Goal: Transaction & Acquisition: Purchase product/service

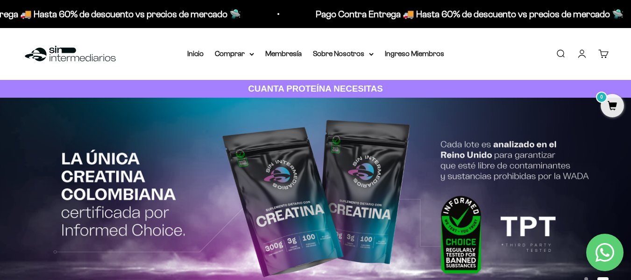
click at [583, 53] on link "Iniciar sesión" at bounding box center [582, 54] width 10 height 10
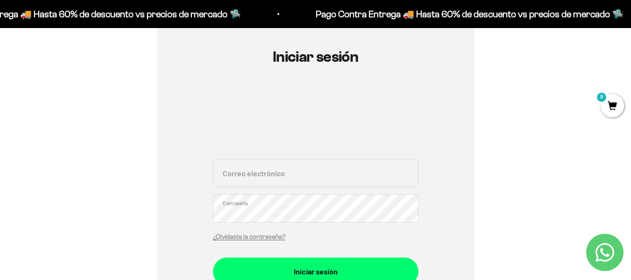
scroll to position [93, 0]
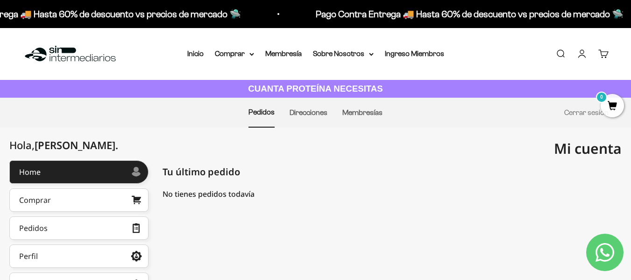
scroll to position [47, 0]
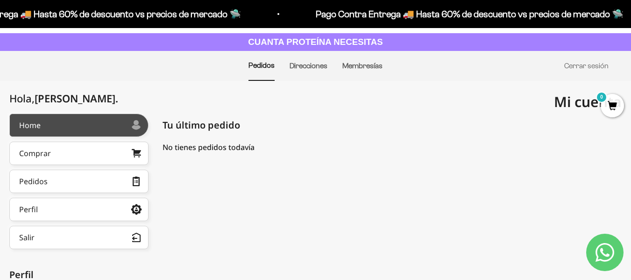
click at [72, 122] on link "Home" at bounding box center [78, 125] width 139 height 23
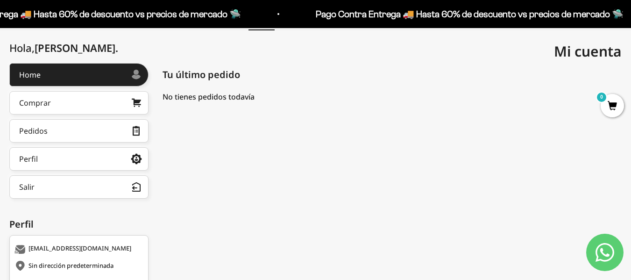
scroll to position [47, 0]
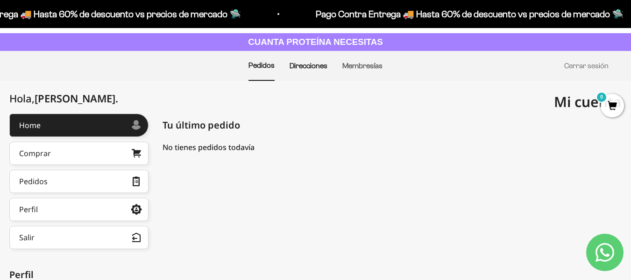
click at [315, 66] on link "Direcciones" at bounding box center [309, 66] width 38 height 8
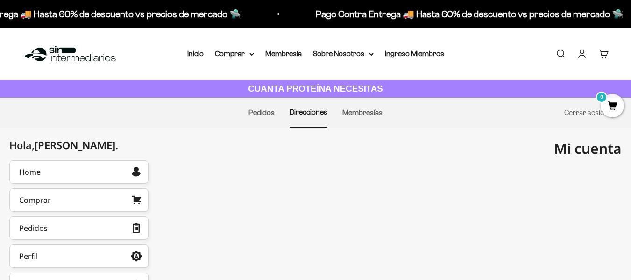
scroll to position [90, 0]
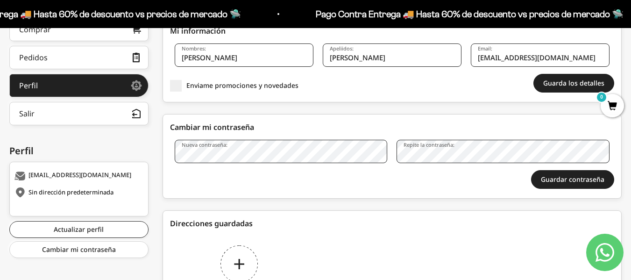
scroll to position [187, 0]
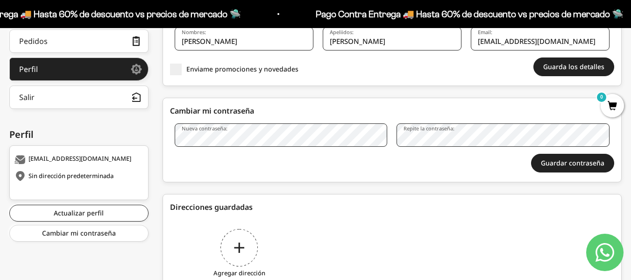
drag, startPoint x: 573, startPoint y: 165, endPoint x: 551, endPoint y: 179, distance: 26.0
click at [573, 165] on button "Guardar contraseña" at bounding box center [572, 163] width 83 height 19
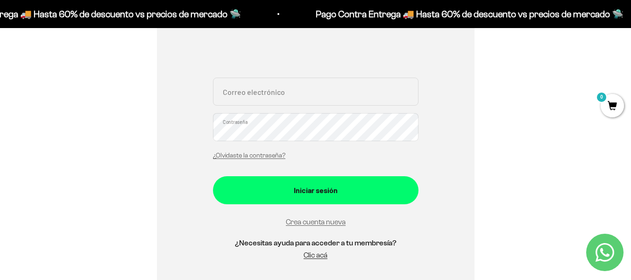
scroll to position [93, 0]
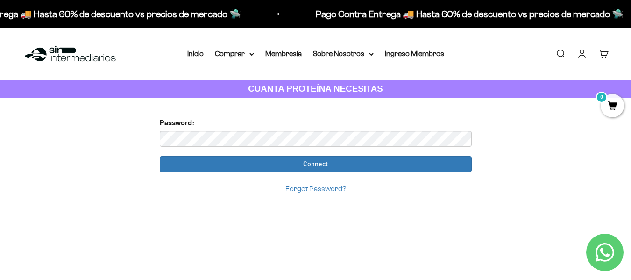
click at [160, 156] on input "Connect" at bounding box center [316, 164] width 312 height 16
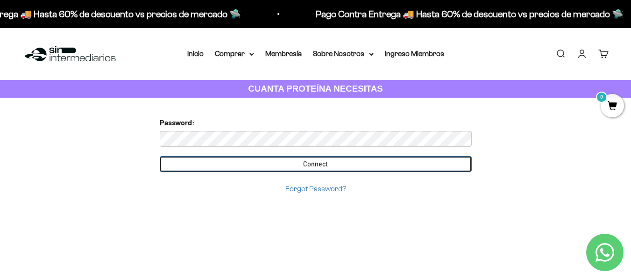
click at [280, 160] on input "Connect" at bounding box center [316, 164] width 312 height 16
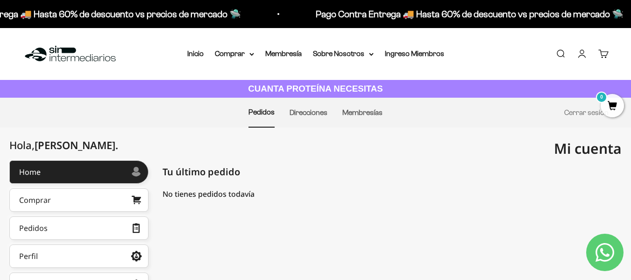
scroll to position [47, 0]
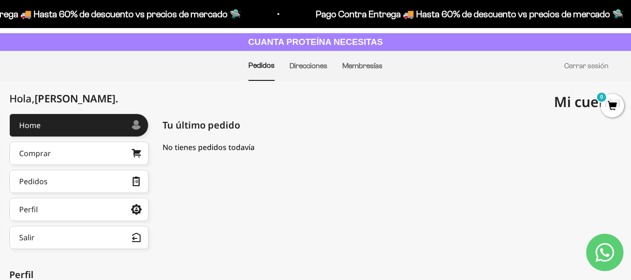
click at [315, 61] on li "Direcciones" at bounding box center [309, 65] width 38 height 29
click at [312, 64] on link "Direcciones" at bounding box center [309, 66] width 38 height 8
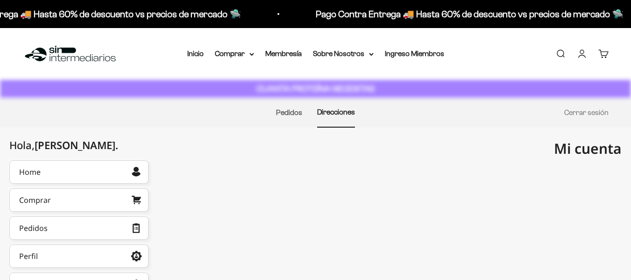
scroll to position [7, 0]
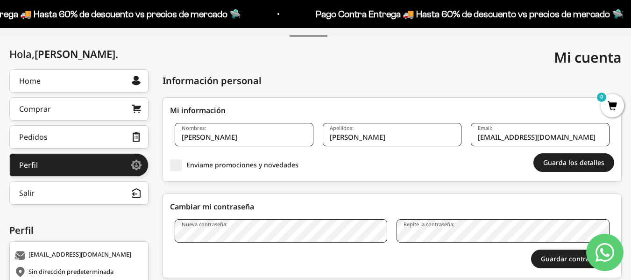
scroll to position [93, 0]
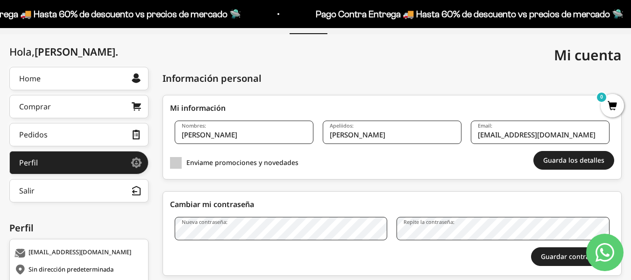
click at [174, 163] on span at bounding box center [176, 163] width 12 height 12
click at [186, 163] on input "Enviame promociones y novedades" at bounding box center [186, 163] width 0 height 0
click at [579, 162] on button "Guarda los detalles" at bounding box center [574, 160] width 81 height 19
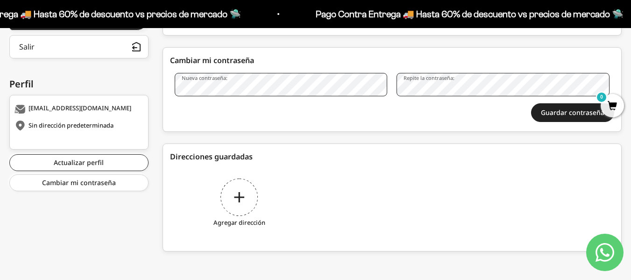
scroll to position [239, 0]
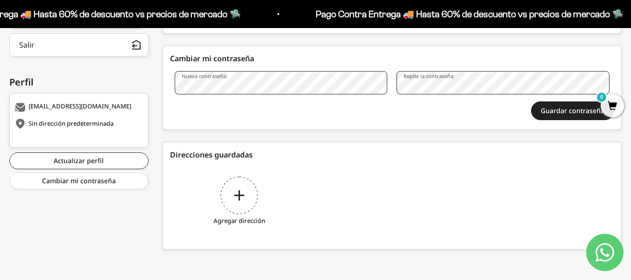
click at [239, 201] on div "Agregar dirección" at bounding box center [239, 202] width 139 height 70
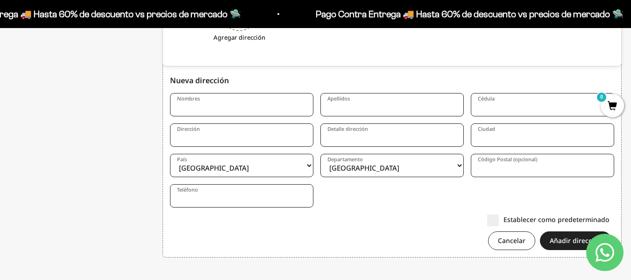
scroll to position [430, 0]
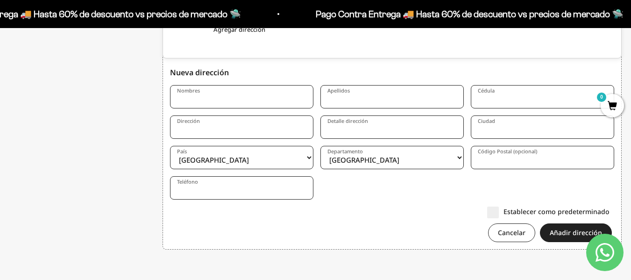
click at [220, 100] on input "Nombres" at bounding box center [241, 96] width 143 height 23
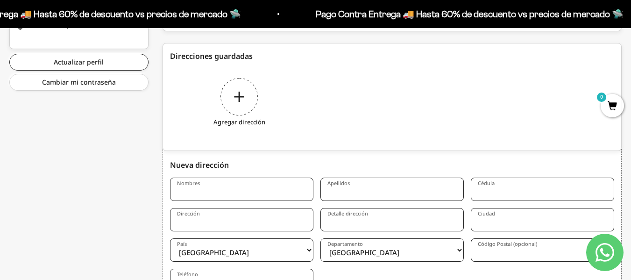
scroll to position [337, 0]
click at [245, 199] on input "Nombres" at bounding box center [241, 190] width 143 height 23
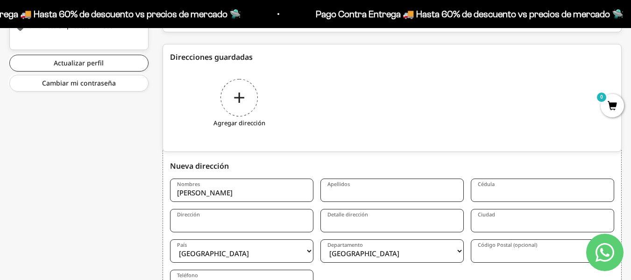
type input "kevin"
click at [361, 194] on input "Apellidos" at bounding box center [392, 190] width 143 height 23
type input "salazar lopez"
click at [489, 197] on input "Cédula" at bounding box center [542, 190] width 143 height 23
type input "1000762018"
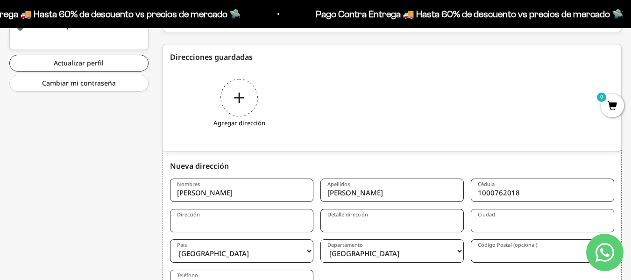
click at [496, 225] on input "Ciudad" at bounding box center [542, 220] width 143 height 23
type input "medellin"
click at [248, 227] on input "Dirección" at bounding box center [241, 220] width 143 height 23
type input "carrera 70 95-89 interior 201"
click at [343, 222] on input "Detalle dirección" at bounding box center [392, 220] width 143 height 23
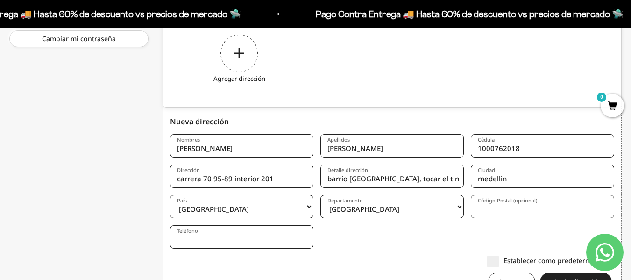
scroll to position [384, 0]
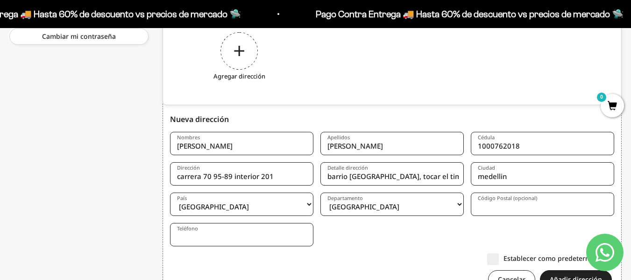
type input "barrio castilla, tocar el timbre"
click at [264, 244] on input "Teléfono" at bounding box center [241, 234] width 143 height 23
type input "3117967052"
click at [465, 210] on form "Nombres kevin Apellidos salazar lopez Cédula 1000762018 Dirección carrera 70 95…" at bounding box center [392, 214] width 444 height 164
click at [459, 207] on select "Amazonas Antioquia Arauca Atlántico Bogotá Bolívar Boyacá Caldas Caquetá Casana…" at bounding box center [392, 204] width 143 height 23
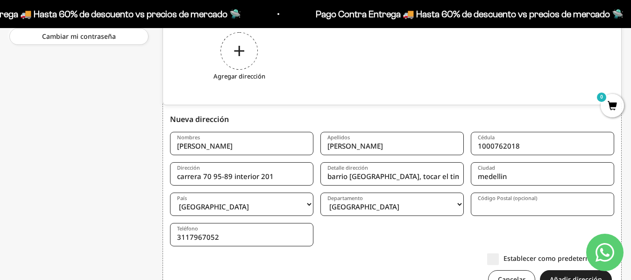
select select "Antioquia"
click at [321, 193] on select "Amazonas Antioquia Arauca Atlántico Bogotá Bolívar Boyacá Caldas Caquetá Casana…" at bounding box center [392, 204] width 143 height 23
click at [510, 208] on input "Código Postal (opcional)" at bounding box center [542, 204] width 143 height 23
type input "050042"
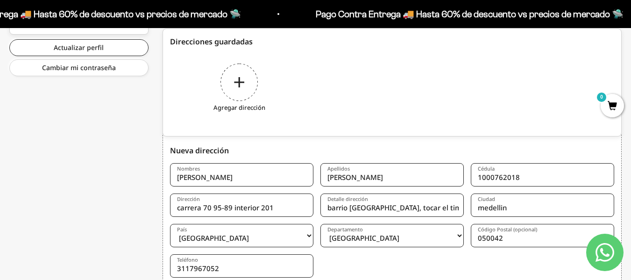
scroll to position [430, 0]
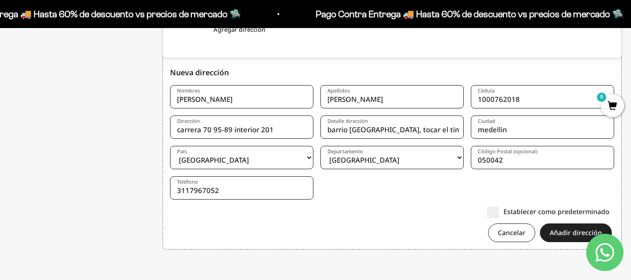
click at [496, 214] on label "Establecer como predeterminado" at bounding box center [548, 212] width 122 height 10
click at [610, 211] on input "Establecer como predeterminado" at bounding box center [610, 211] width 0 height 0
click at [563, 233] on button "Añadir dirección" at bounding box center [576, 232] width 72 height 19
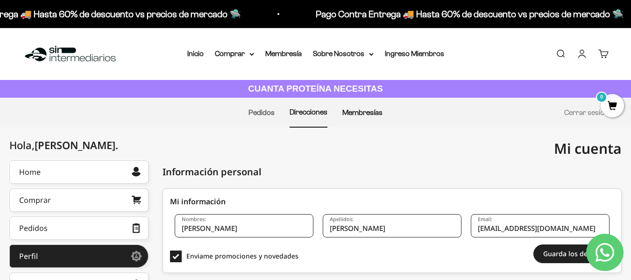
click at [364, 114] on link "Membresías" at bounding box center [363, 112] width 40 height 8
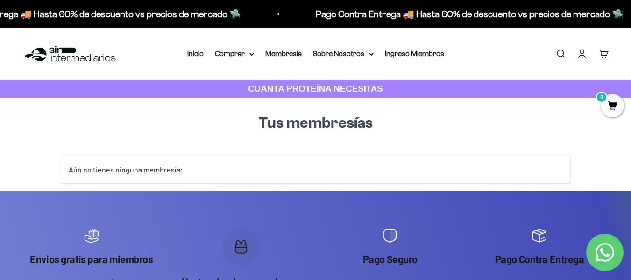
click at [142, 170] on div "Aún no tienes ninguna membresía:" at bounding box center [315, 169] width 509 height 27
click at [348, 151] on div "Aún no tienes ninguna membresía:" at bounding box center [312, 170] width 517 height 42
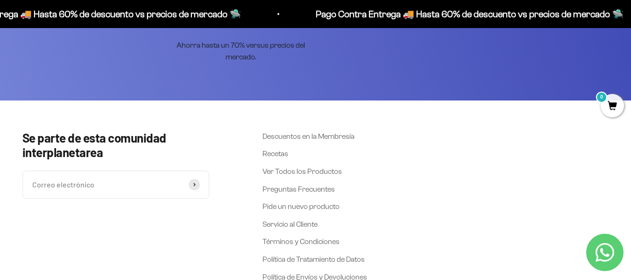
scroll to position [374, 0]
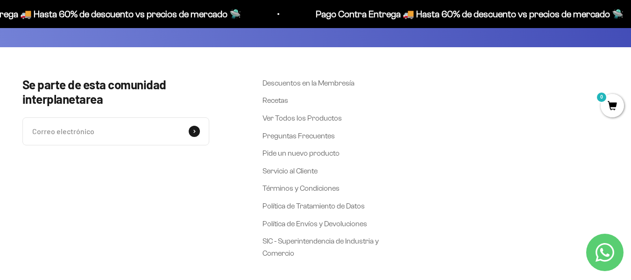
click at [193, 133] on button "Suscribirse" at bounding box center [194, 131] width 11 height 11
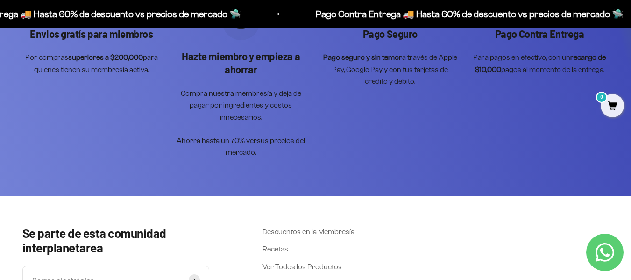
scroll to position [132, 0]
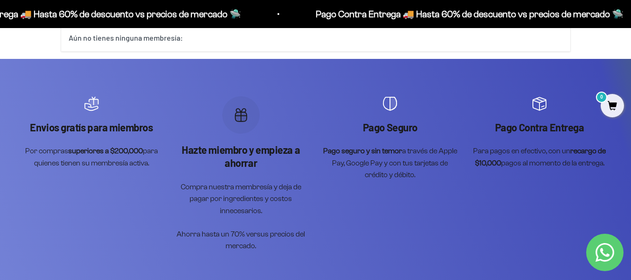
drag, startPoint x: 244, startPoint y: 134, endPoint x: 242, endPoint y: 152, distance: 18.0
click at [245, 136] on div "Hazte miembro y empieza a ahorrar Compra nuestra membresía y deja de pagar por …" at bounding box center [241, 174] width 138 height 156
click at [243, 152] on p "Hazte miembro y empieza a ahorrar" at bounding box center [241, 156] width 138 height 27
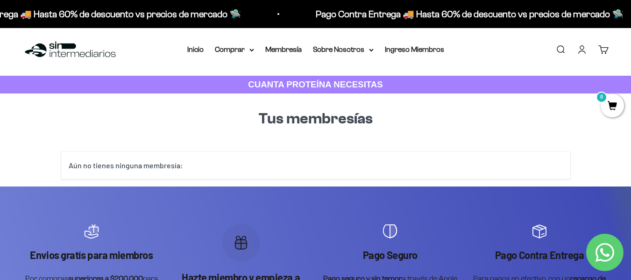
scroll to position [0, 0]
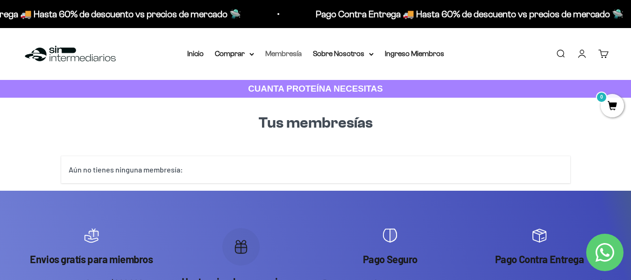
click at [285, 53] on link "Membresía" at bounding box center [283, 54] width 36 height 8
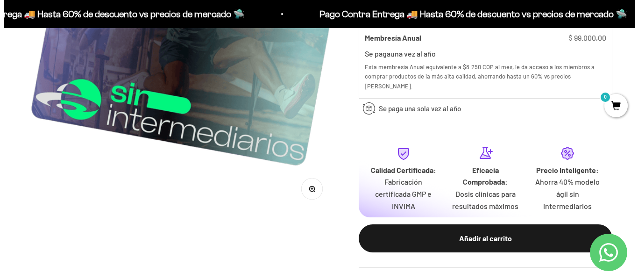
scroll to position [234, 0]
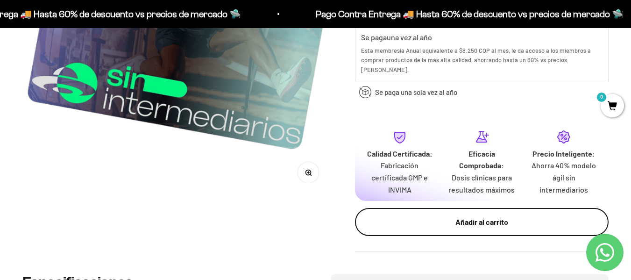
click at [479, 216] on div "Añadir al carrito" at bounding box center [482, 222] width 216 height 12
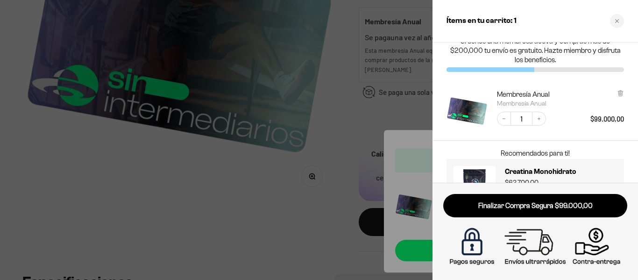
scroll to position [0, 0]
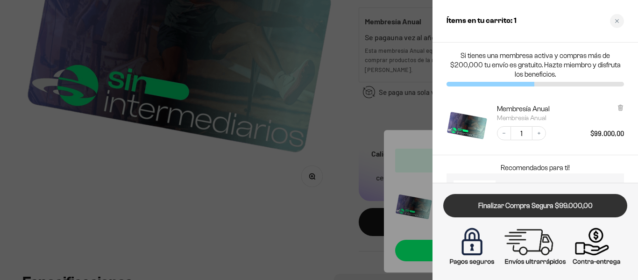
click at [549, 207] on link "Finalizar Compra Segura $99.000,00" at bounding box center [536, 206] width 184 height 24
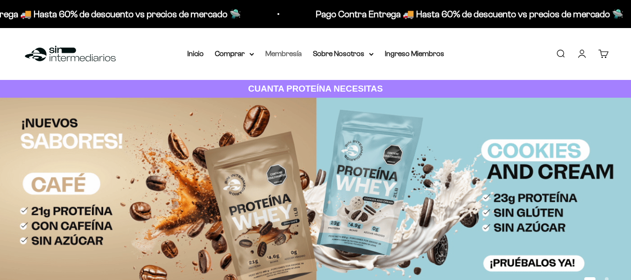
click at [284, 51] on link "Membresía" at bounding box center [283, 54] width 36 height 8
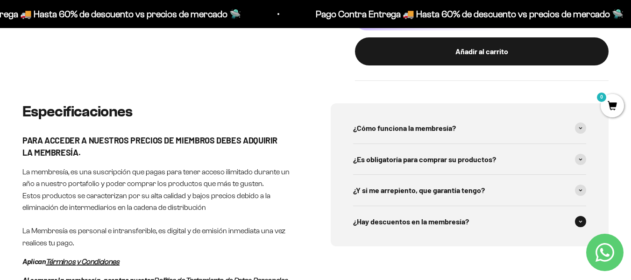
scroll to position [421, 0]
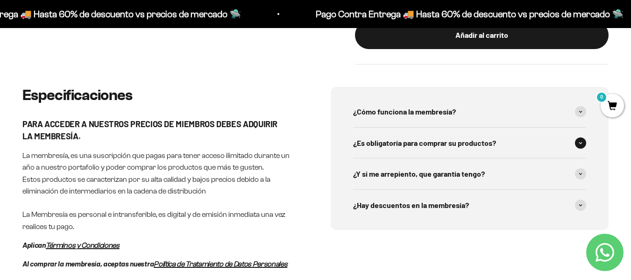
click at [583, 137] on span at bounding box center [580, 142] width 11 height 11
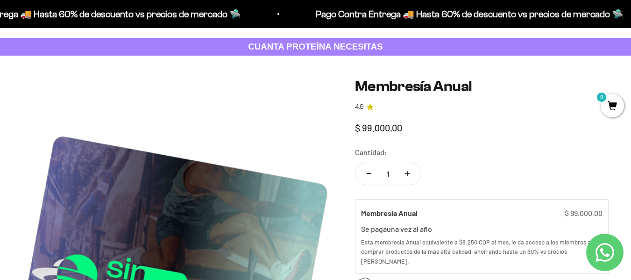
scroll to position [0, 0]
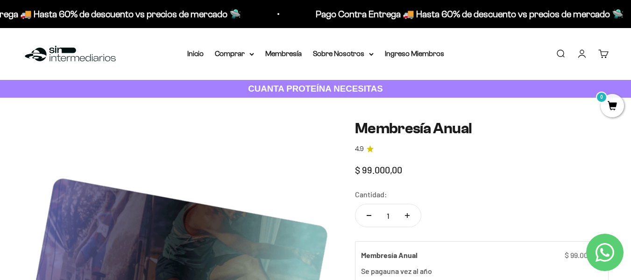
click at [585, 54] on link "Cuenta" at bounding box center [582, 54] width 10 height 10
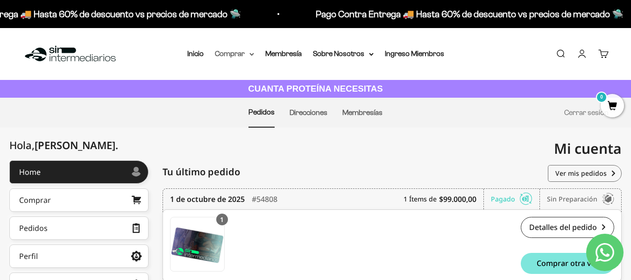
click at [229, 54] on summary "Comprar" at bounding box center [234, 54] width 39 height 12
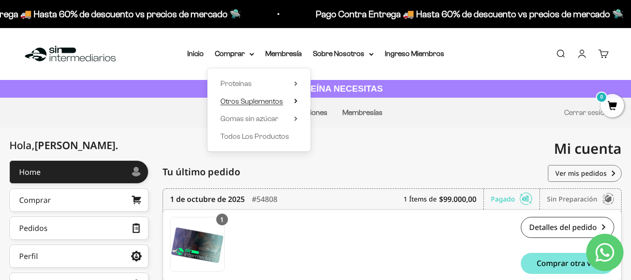
click at [297, 99] on icon at bounding box center [295, 101] width 3 height 5
click at [295, 79] on summary "Proteínas" at bounding box center [259, 84] width 77 height 12
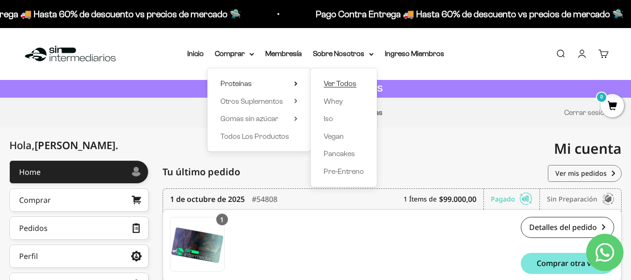
click at [340, 82] on span "Ver Todos" at bounding box center [340, 83] width 33 height 8
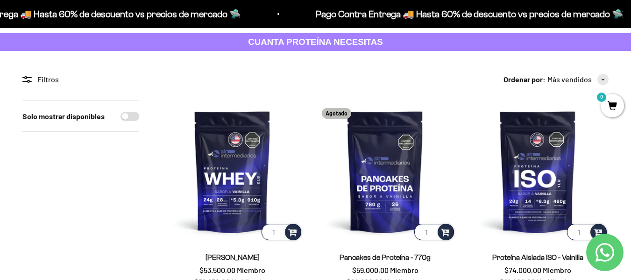
scroll to position [93, 0]
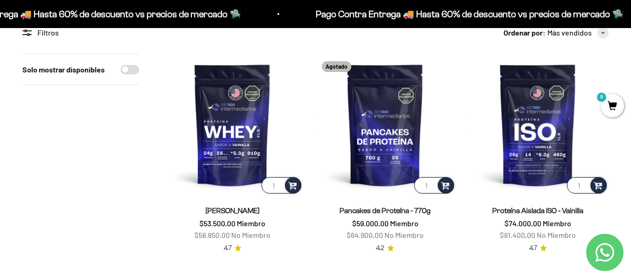
click at [124, 67] on input "Solo mostrar disponibles" at bounding box center [130, 69] width 19 height 9
checkbox input "true"
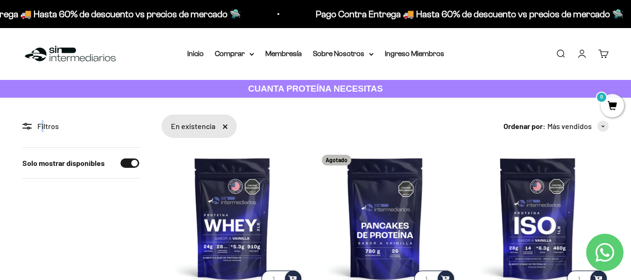
click at [43, 127] on div "Filtros" at bounding box center [80, 126] width 117 height 12
click at [30, 126] on icon at bounding box center [26, 126] width 9 height 7
click at [29, 124] on icon at bounding box center [29, 124] width 5 height 1
click at [26, 124] on circle at bounding box center [26, 124] width 2 height 2
click at [125, 165] on input "Solo mostrar disponibles" at bounding box center [130, 162] width 19 height 9
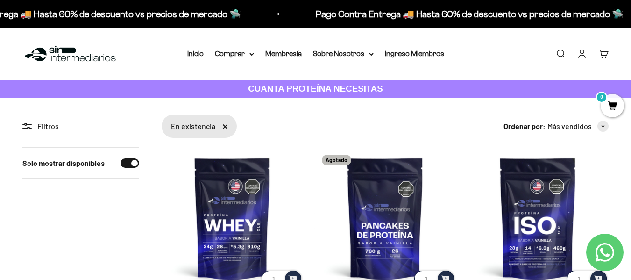
checkbox input "false"
click at [612, 106] on span "0" at bounding box center [612, 105] width 23 height 23
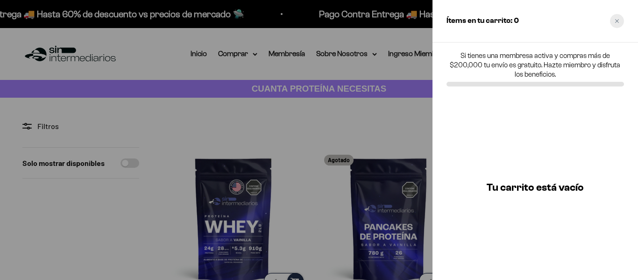
click at [620, 22] on div "Close cart" at bounding box center [617, 21] width 14 height 14
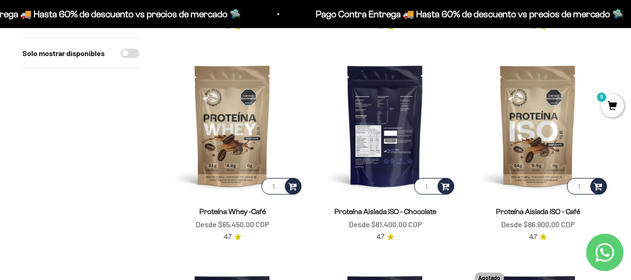
scroll to position [514, 0]
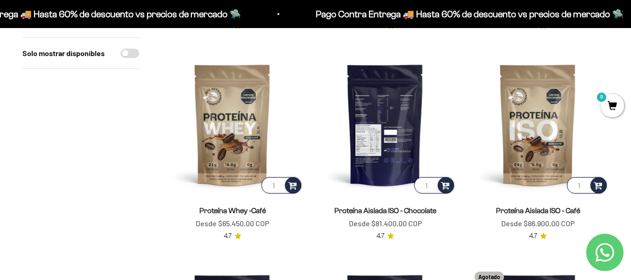
click at [386, 142] on img at bounding box center [386, 125] width 142 height 142
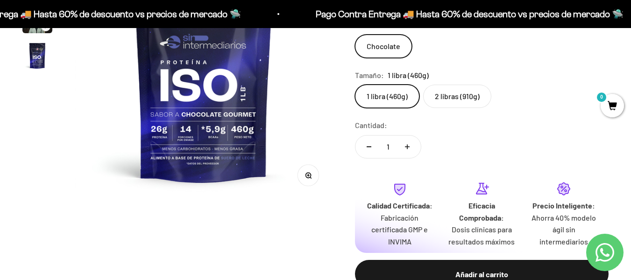
scroll to position [93, 0]
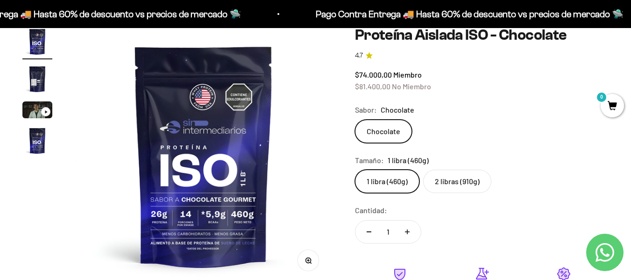
click at [48, 112] on div "Ir al artículo 3" at bounding box center [45, 111] width 9 height 9
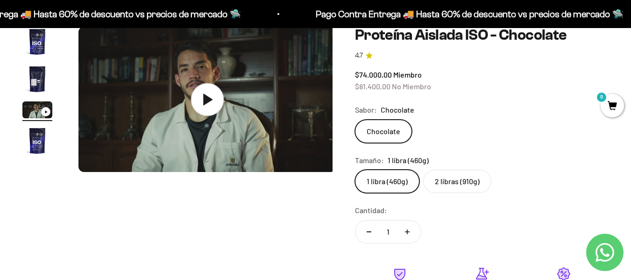
scroll to position [0, 527]
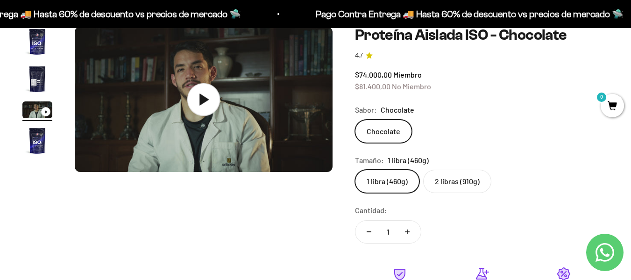
click at [214, 91] on icon at bounding box center [203, 99] width 33 height 33
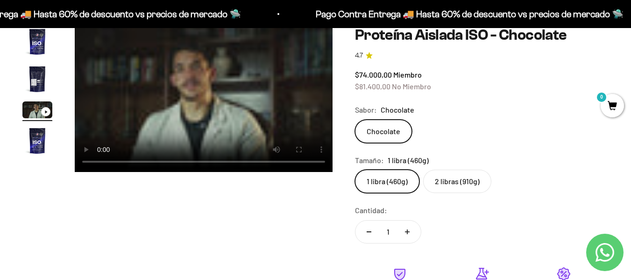
scroll to position [47, 0]
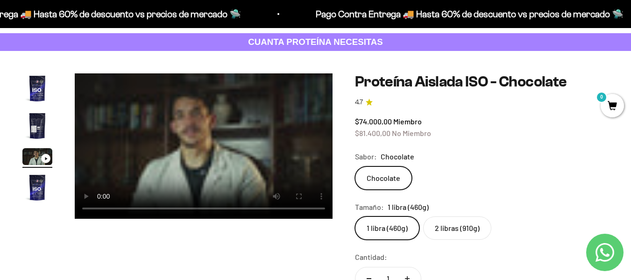
click at [284, 242] on div "Zoom Ir al artículo 1 Ir al artículo 2 Ir al artículo 3 Ir al artículo 4 Proteí…" at bounding box center [315, 254] width 587 height 362
click at [299, 237] on div "Zoom Ir al artículo 1 Ir al artículo 2 Ir al artículo 3 Ir al artículo 4 Proteí…" at bounding box center [315, 254] width 587 height 362
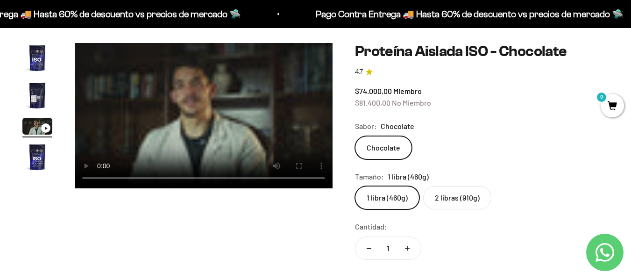
scroll to position [93, 0]
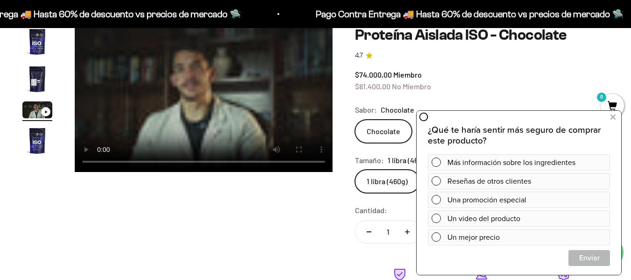
drag, startPoint x: 615, startPoint y: 118, endPoint x: 604, endPoint y: 120, distance: 11.0
click at [615, 118] on icon at bounding box center [613, 117] width 5 height 12
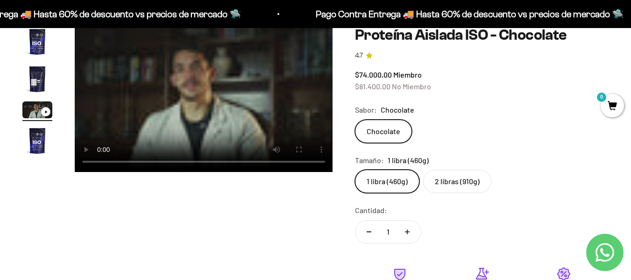
click at [451, 184] on label "2 libras (910g)" at bounding box center [457, 181] width 68 height 23
click at [355, 170] on input "2 libras (910g)" at bounding box center [355, 169] width 0 height 0
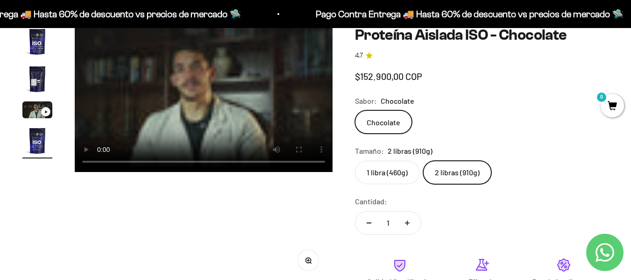
scroll to position [0, 790]
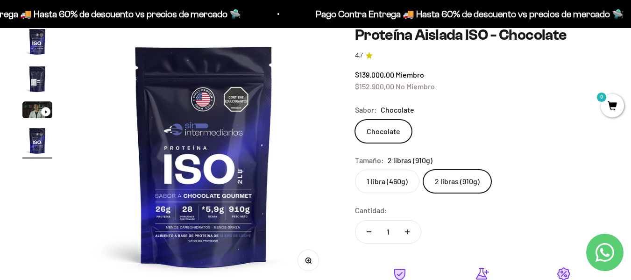
click at [387, 184] on label "1 libra (460g)" at bounding box center [387, 181] width 64 height 23
click at [355, 170] on input "1 libra (460g)" at bounding box center [355, 169] width 0 height 0
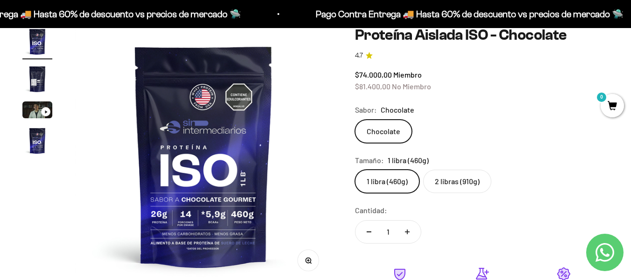
click at [40, 113] on img "Ir al artículo 3" at bounding box center [37, 109] width 30 height 17
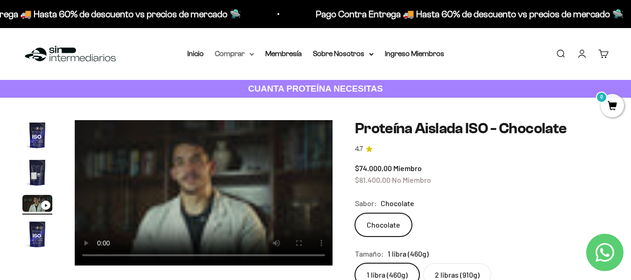
click at [241, 54] on summary "Comprar" at bounding box center [234, 54] width 39 height 12
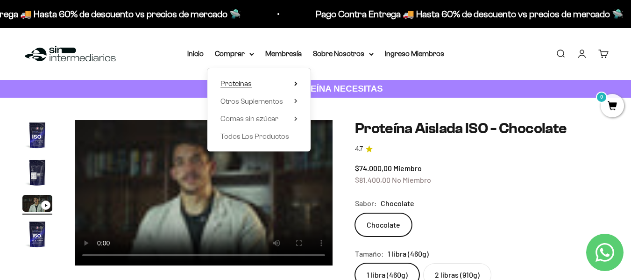
click at [241, 83] on span "Proteínas" at bounding box center [236, 83] width 31 height 8
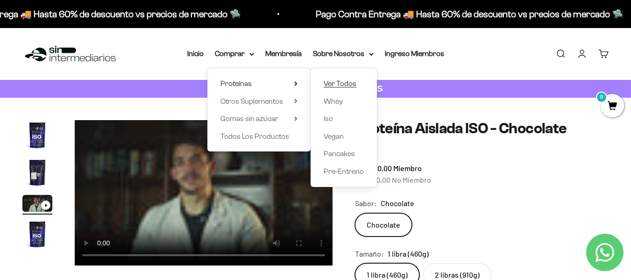
click at [334, 81] on span "Ver Todos" at bounding box center [340, 83] width 33 height 8
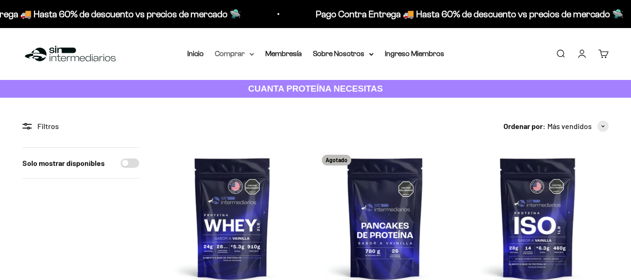
click at [235, 51] on summary "Comprar" at bounding box center [234, 54] width 39 height 12
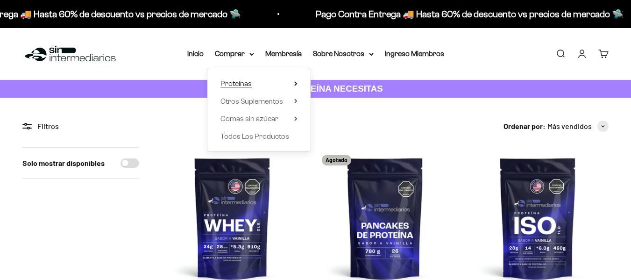
drag, startPoint x: 257, startPoint y: 81, endPoint x: 261, endPoint y: 85, distance: 5.6
click at [257, 81] on summary "Proteínas" at bounding box center [259, 84] width 77 height 12
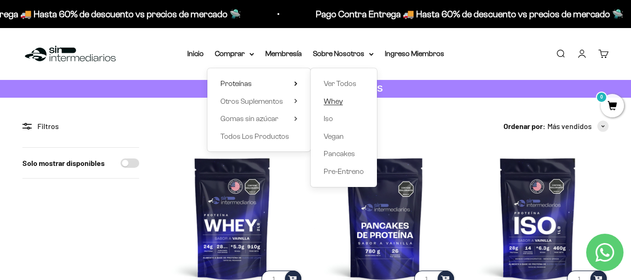
click at [343, 100] on span "Whey" at bounding box center [333, 101] width 19 height 8
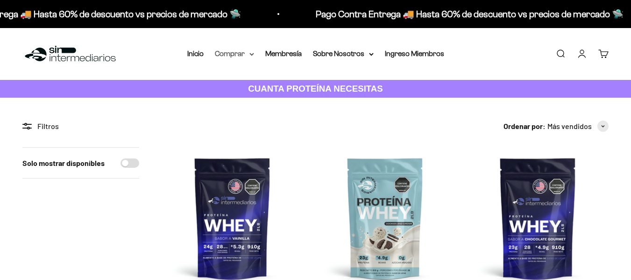
click at [246, 49] on summary "Comprar" at bounding box center [234, 54] width 39 height 12
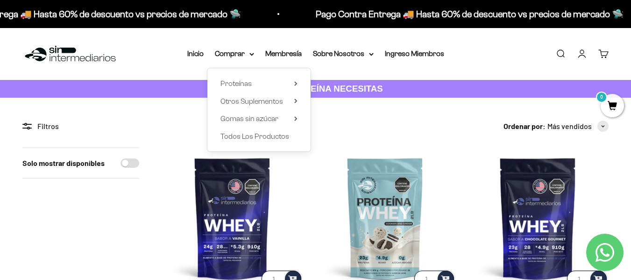
drag, startPoint x: 295, startPoint y: 80, endPoint x: 381, endPoint y: 142, distance: 105.6
click at [295, 80] on summary "Proteínas" at bounding box center [259, 84] width 77 height 12
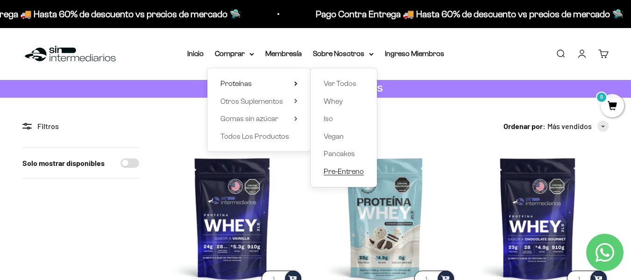
click at [341, 171] on span "Pre-Entreno" at bounding box center [344, 171] width 40 height 8
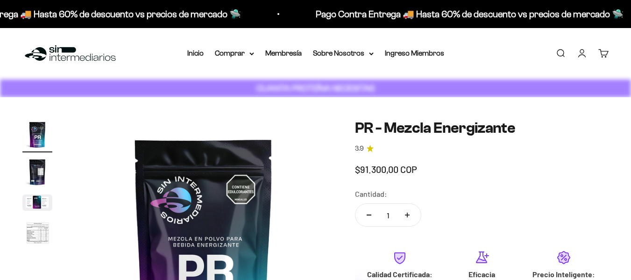
scroll to position [93, 0]
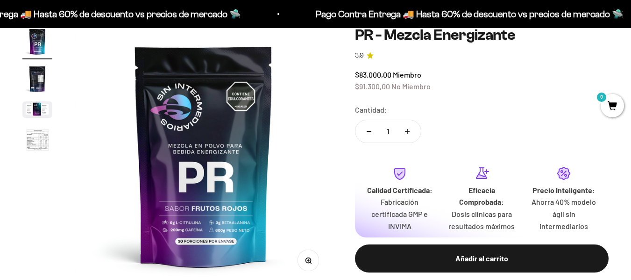
click at [36, 143] on img "Ir al artículo 4" at bounding box center [37, 140] width 30 height 31
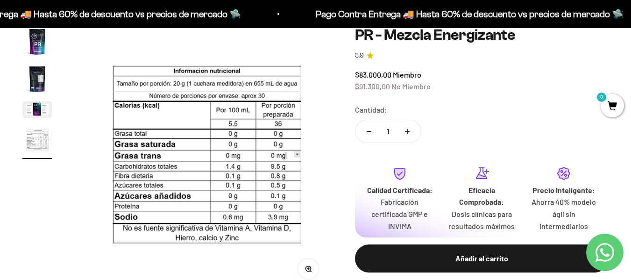
drag, startPoint x: 36, startPoint y: 80, endPoint x: 37, endPoint y: 68, distance: 11.7
click at [36, 80] on img "Ir al artículo 2" at bounding box center [37, 79] width 30 height 30
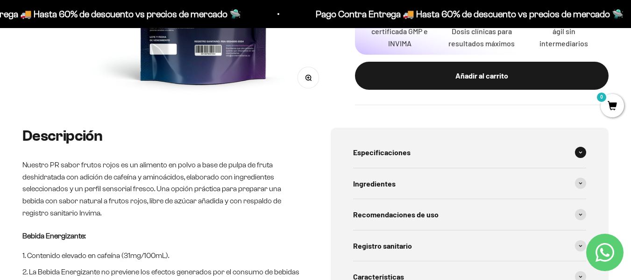
scroll to position [327, 0]
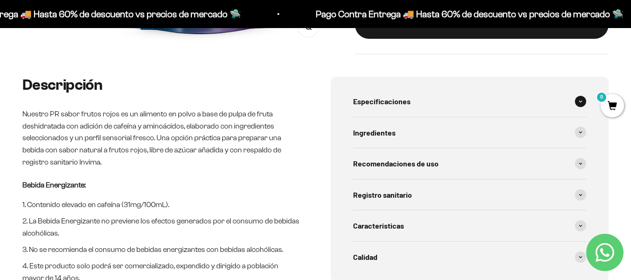
click at [580, 102] on icon at bounding box center [581, 101] width 4 height 3
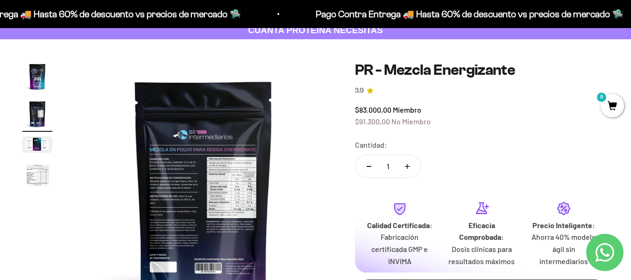
scroll to position [0, 0]
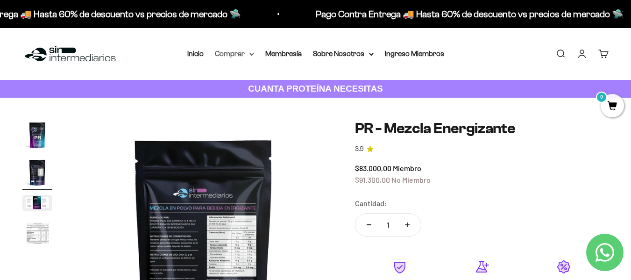
click at [237, 56] on summary "Comprar" at bounding box center [234, 54] width 39 height 12
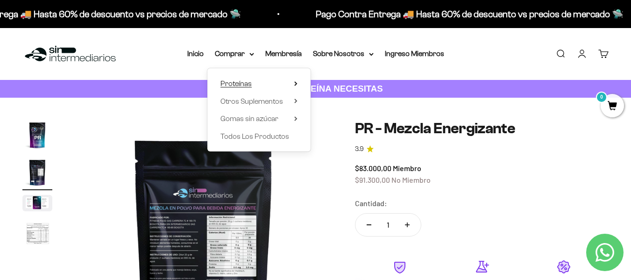
click at [248, 82] on span "Proteínas" at bounding box center [236, 83] width 31 height 8
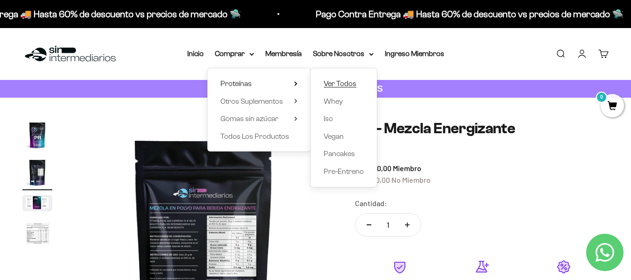
click at [349, 83] on span "Ver Todos" at bounding box center [340, 83] width 33 height 8
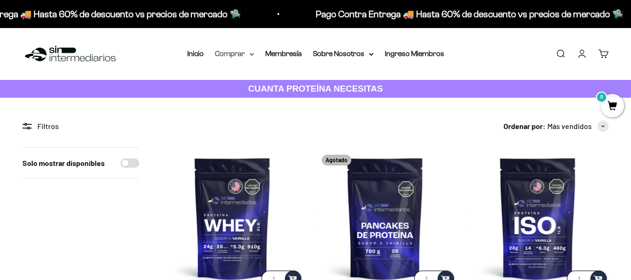
click at [247, 55] on summary "Comprar" at bounding box center [234, 54] width 39 height 12
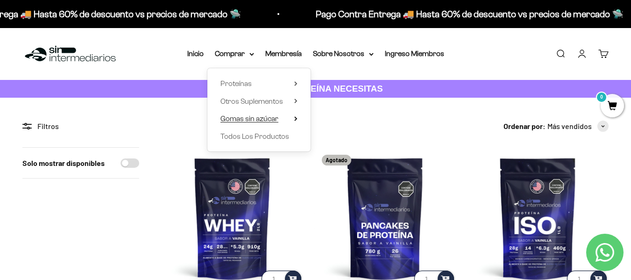
click at [297, 117] on icon at bounding box center [295, 118] width 3 height 5
drag, startPoint x: 242, startPoint y: 83, endPoint x: 276, endPoint y: 83, distance: 34.1
click at [242, 83] on span "Proteínas" at bounding box center [236, 83] width 31 height 8
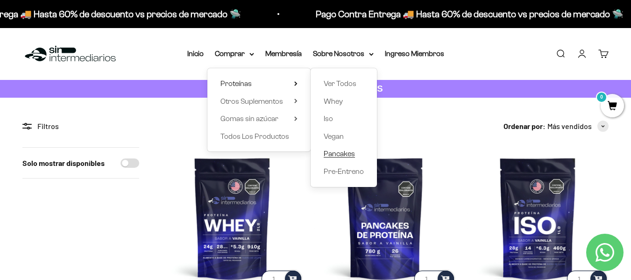
click at [345, 157] on span "Pancakes" at bounding box center [339, 154] width 31 height 8
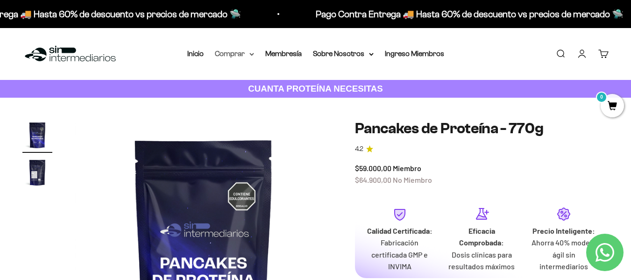
click at [245, 55] on summary "Comprar" at bounding box center [234, 54] width 39 height 12
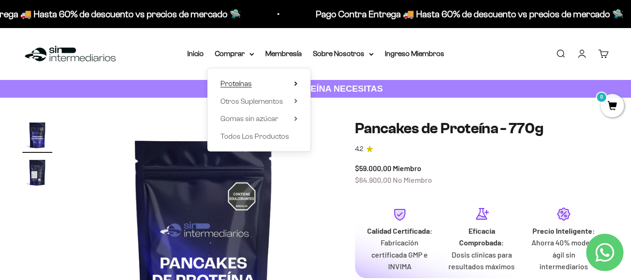
click at [294, 83] on summary "Proteínas" at bounding box center [259, 84] width 77 height 12
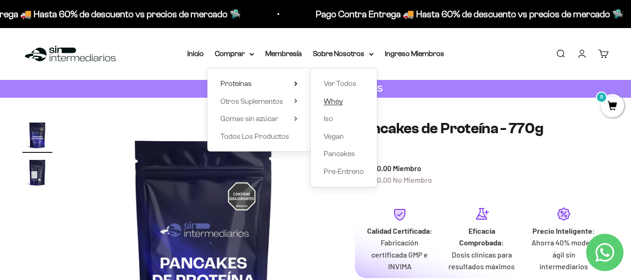
click at [338, 100] on span "Whey" at bounding box center [333, 101] width 19 height 8
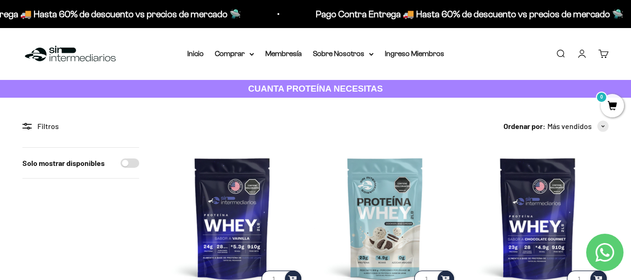
drag, startPoint x: 241, startPoint y: 59, endPoint x: 265, endPoint y: 59, distance: 23.8
click at [243, 56] on summary "Comprar" at bounding box center [234, 54] width 39 height 12
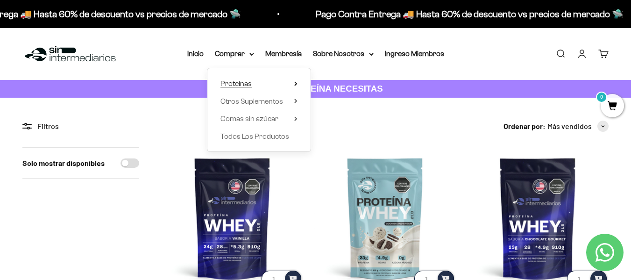
click at [291, 84] on summary "Proteínas" at bounding box center [259, 84] width 77 height 12
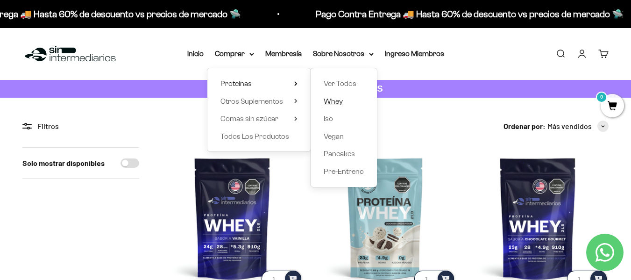
click at [334, 101] on span "Whey" at bounding box center [333, 101] width 19 height 8
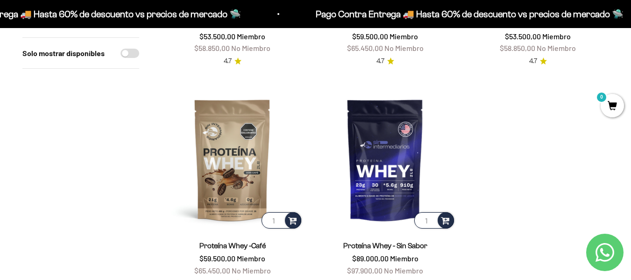
scroll to position [327, 0]
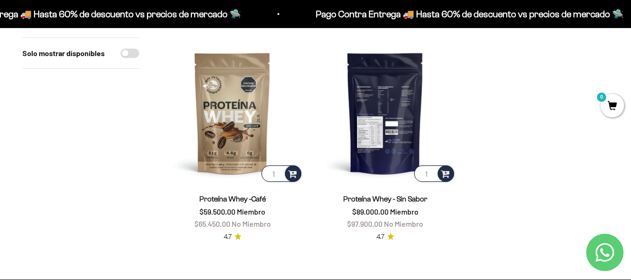
click at [388, 127] on img at bounding box center [386, 113] width 142 height 142
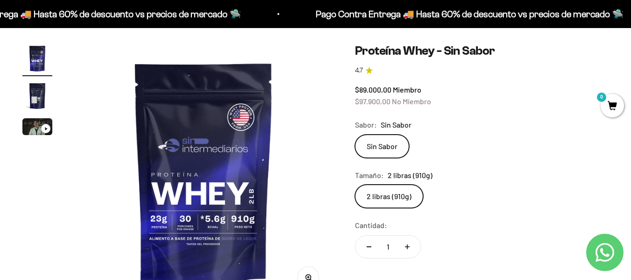
scroll to position [93, 0]
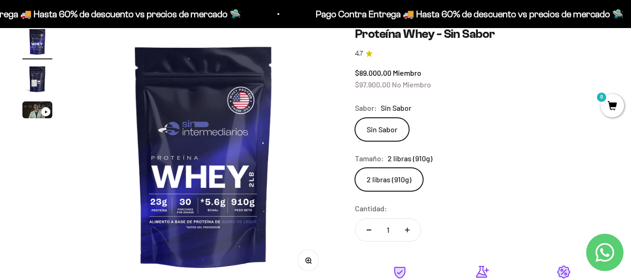
click at [412, 159] on span "2 libras (910g)" at bounding box center [410, 158] width 45 height 12
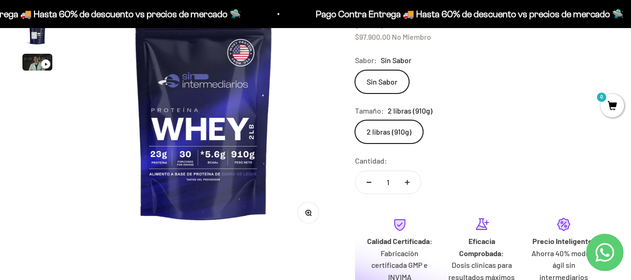
scroll to position [187, 0]
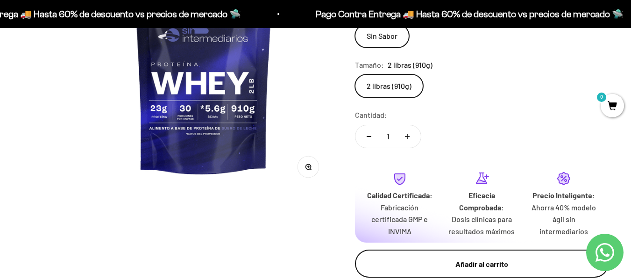
click at [473, 261] on div "Añadir al carrito" at bounding box center [482, 264] width 216 height 12
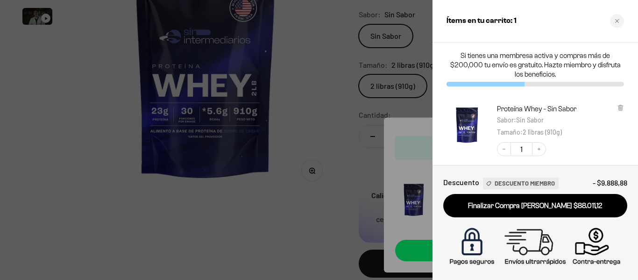
click at [304, 211] on div at bounding box center [319, 140] width 638 height 280
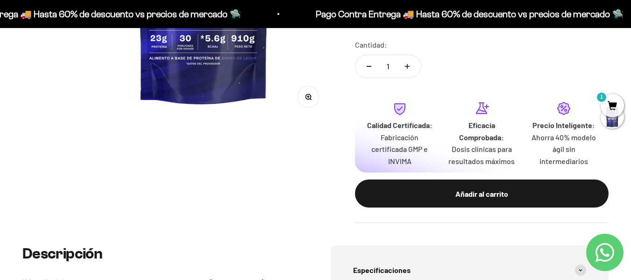
scroll to position [234, 0]
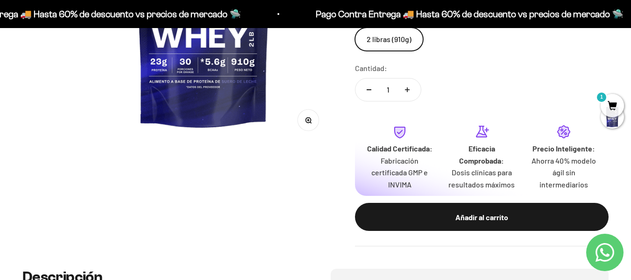
click at [611, 98] on span "1" at bounding box center [612, 105] width 23 height 23
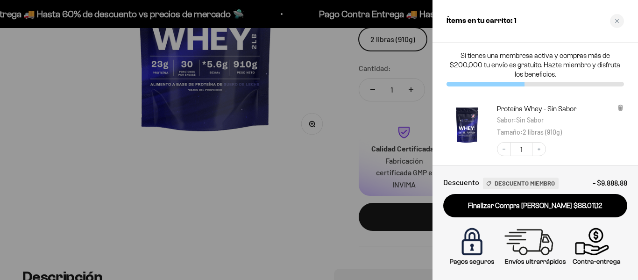
click at [318, 211] on div at bounding box center [319, 140] width 638 height 280
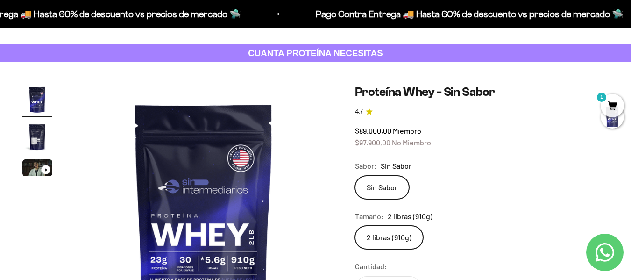
scroll to position [0, 0]
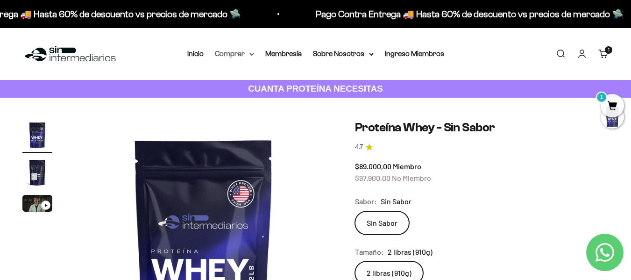
click at [234, 54] on summary "Comprar" at bounding box center [234, 54] width 39 height 12
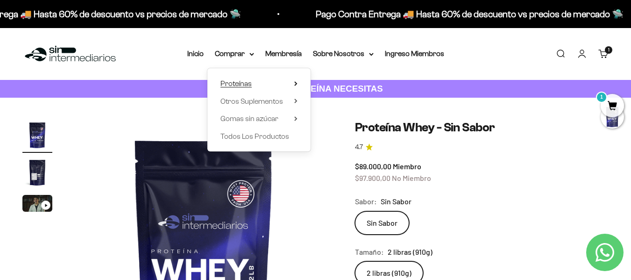
click at [258, 86] on summary "Proteínas" at bounding box center [259, 84] width 77 height 12
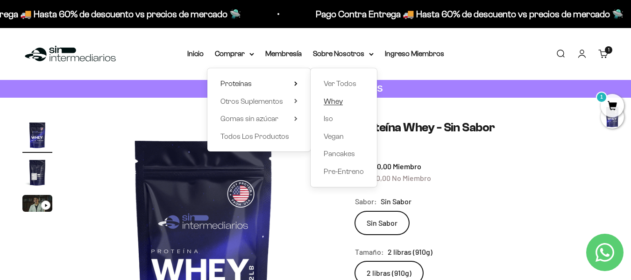
click at [332, 104] on span "Whey" at bounding box center [333, 101] width 19 height 8
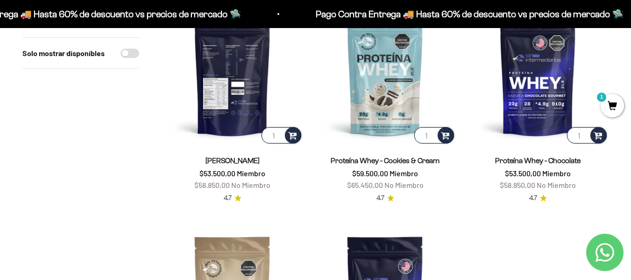
scroll to position [140, 0]
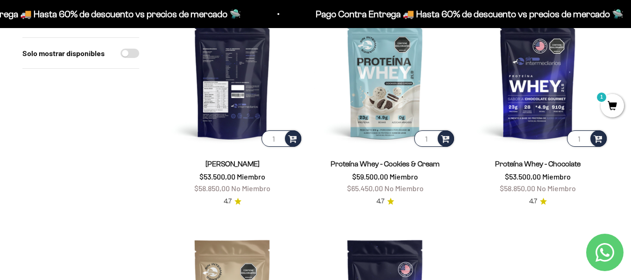
click at [232, 83] on img at bounding box center [233, 78] width 142 height 142
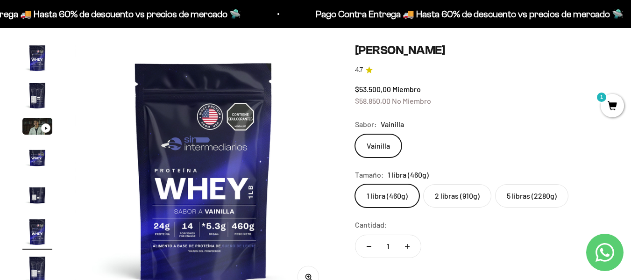
scroll to position [93, 0]
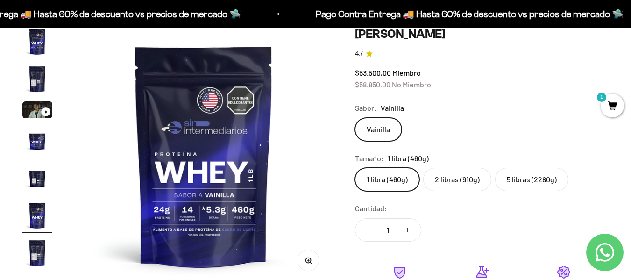
click at [539, 179] on label "5 libras (2280g)" at bounding box center [531, 179] width 73 height 23
click at [355, 168] on input "5 libras (2280g)" at bounding box center [355, 167] width 0 height 0
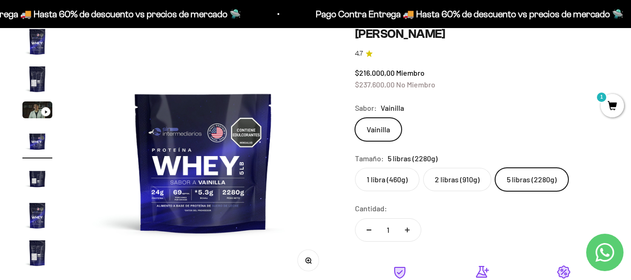
click at [468, 179] on label "2 libras (910g)" at bounding box center [457, 179] width 68 height 23
click at [355, 168] on input "2 libras (910g)" at bounding box center [355, 167] width 0 height 0
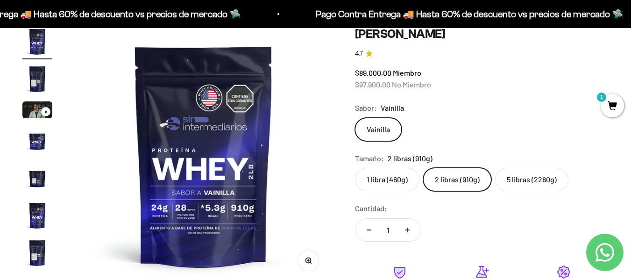
click at [407, 177] on label "1 libra (460g)" at bounding box center [387, 179] width 64 height 23
click at [355, 168] on input "1 libra (460g)" at bounding box center [355, 167] width 0 height 0
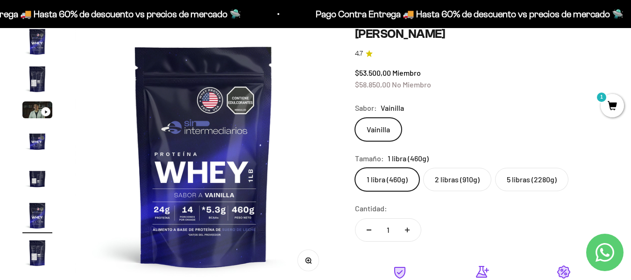
click at [527, 179] on label "5 libras (2280g)" at bounding box center [531, 179] width 73 height 23
click at [355, 168] on input "5 libras (2280g)" at bounding box center [355, 167] width 0 height 0
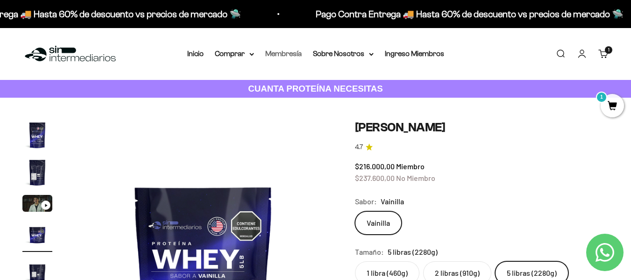
click at [283, 50] on link "Membresía" at bounding box center [283, 54] width 36 height 8
click at [244, 54] on summary "Comprar" at bounding box center [234, 54] width 39 height 12
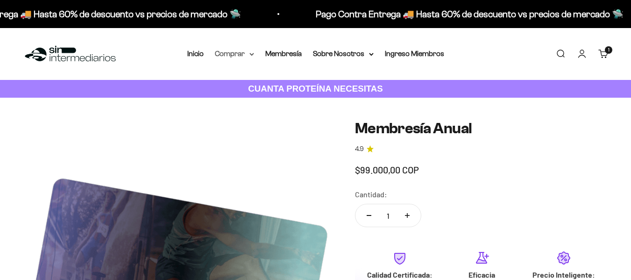
drag, startPoint x: 247, startPoint y: 50, endPoint x: 252, endPoint y: 70, distance: 19.8
click at [247, 51] on summary "Comprar" at bounding box center [234, 54] width 39 height 12
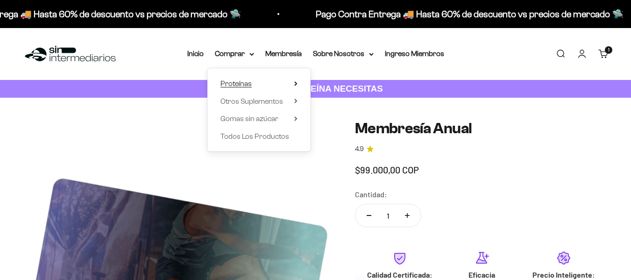
click at [245, 79] on span "Proteínas" at bounding box center [236, 83] width 31 height 8
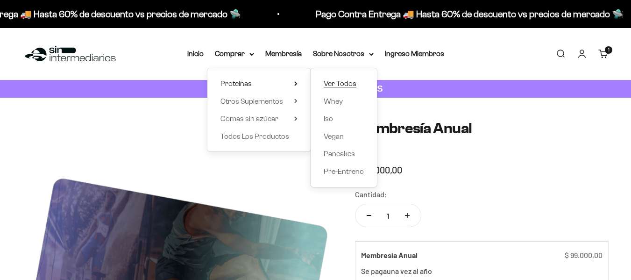
click at [348, 83] on span "Ver Todos" at bounding box center [340, 83] width 33 height 8
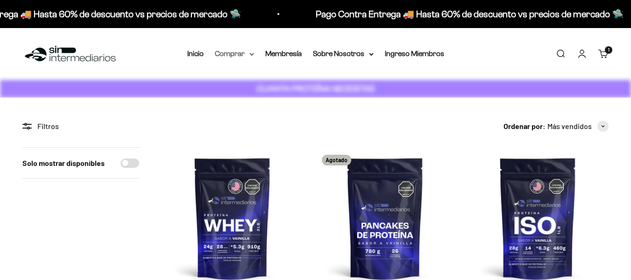
click at [242, 54] on summary "Comprar" at bounding box center [234, 54] width 39 height 12
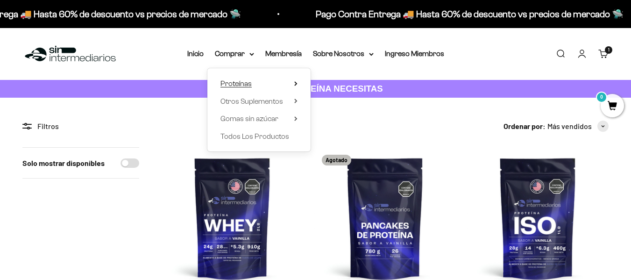
click at [295, 81] on icon at bounding box center [295, 83] width 3 height 5
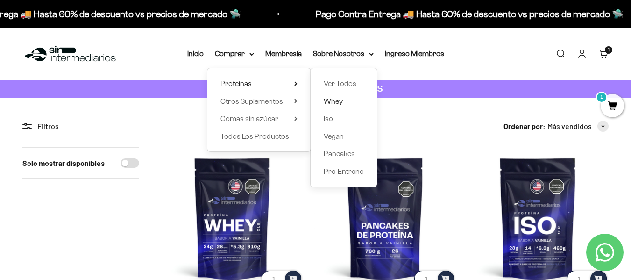
click at [339, 101] on span "Whey" at bounding box center [333, 101] width 19 height 8
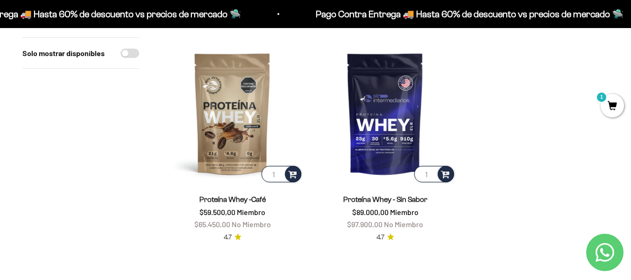
scroll to position [327, 0]
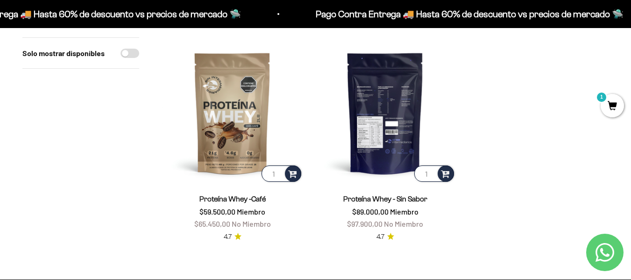
click at [387, 134] on img at bounding box center [386, 113] width 142 height 142
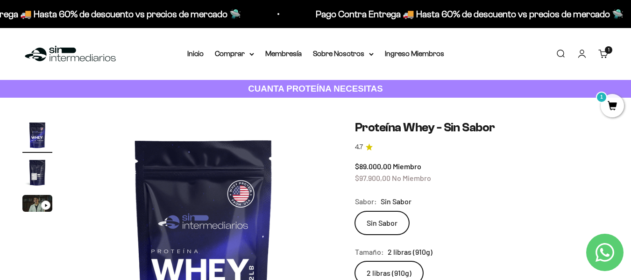
click at [609, 106] on span "1" at bounding box center [612, 105] width 23 height 23
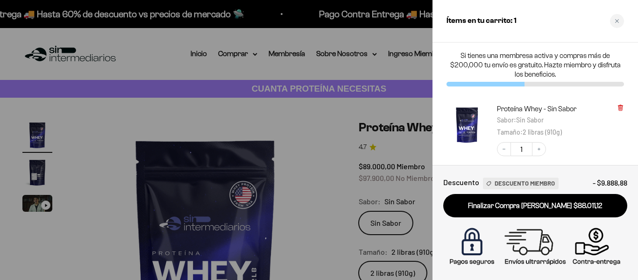
click at [620, 108] on icon at bounding box center [621, 108] width 4 height 5
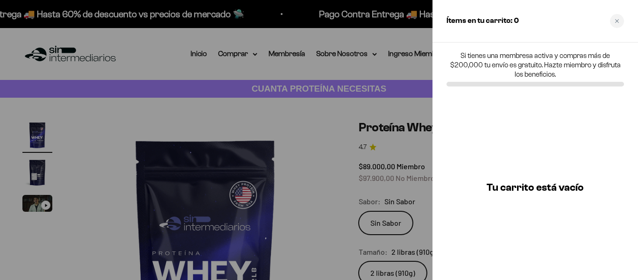
click at [301, 117] on div at bounding box center [319, 140] width 638 height 280
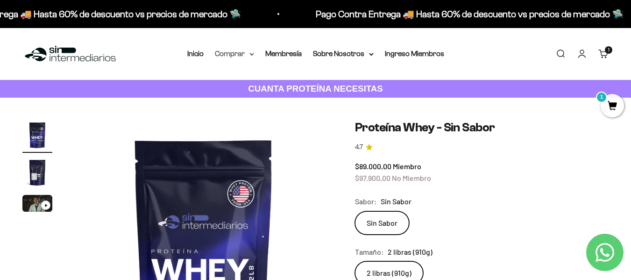
click at [249, 51] on summary "Comprar" at bounding box center [234, 54] width 39 height 12
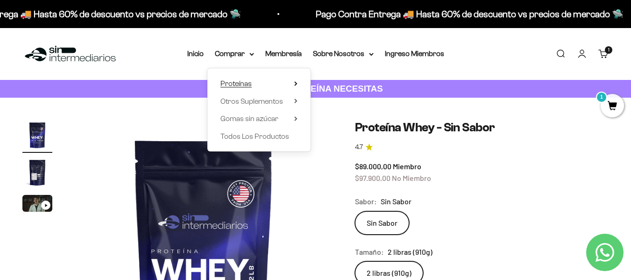
click at [278, 81] on summary "Proteínas" at bounding box center [259, 84] width 77 height 12
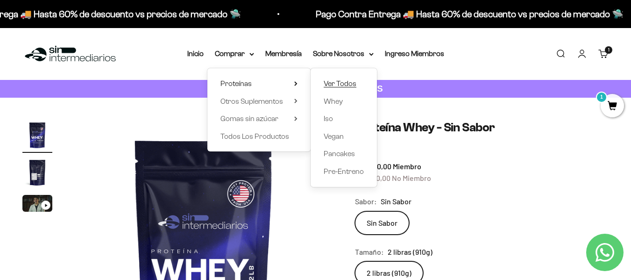
click at [339, 85] on span "Ver Todos" at bounding box center [340, 83] width 33 height 8
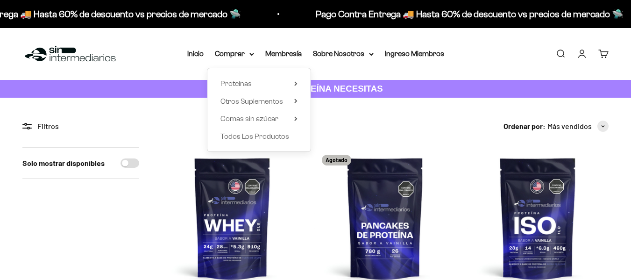
drag, startPoint x: 247, startPoint y: 82, endPoint x: 344, endPoint y: 85, distance: 96.3
click at [247, 82] on span "Proteínas" at bounding box center [236, 83] width 31 height 8
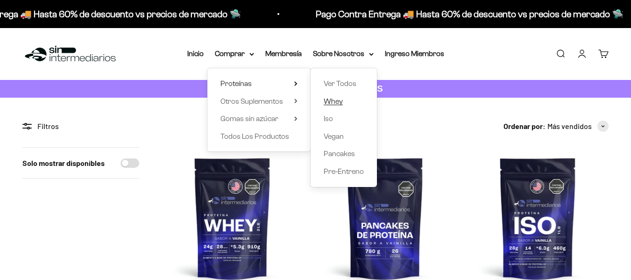
click at [336, 104] on span "Whey" at bounding box center [333, 101] width 19 height 8
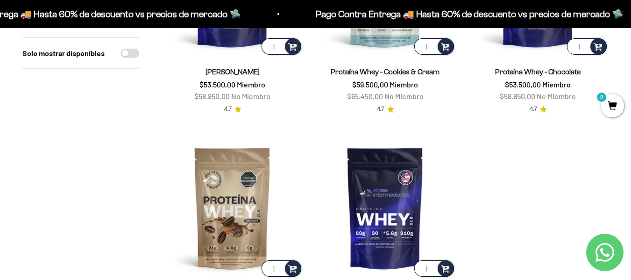
scroll to position [187, 0]
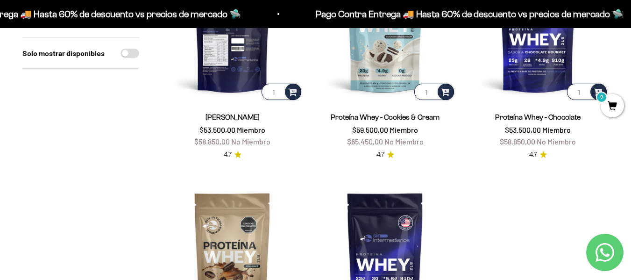
click at [228, 75] on img at bounding box center [233, 31] width 142 height 142
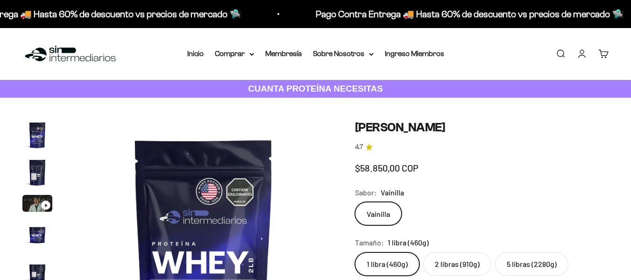
scroll to position [47, 0]
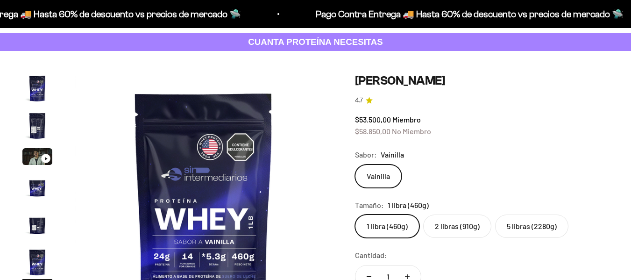
drag, startPoint x: 543, startPoint y: 223, endPoint x: 574, endPoint y: 204, distance: 36.7
click at [542, 223] on label "5 libras (2280g)" at bounding box center [531, 226] width 73 height 23
click at [355, 215] on input "5 libras (2280g)" at bounding box center [355, 214] width 0 height 0
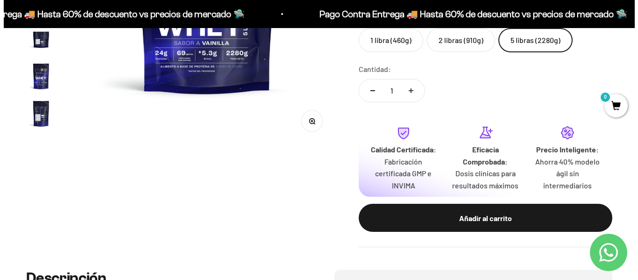
scroll to position [234, 0]
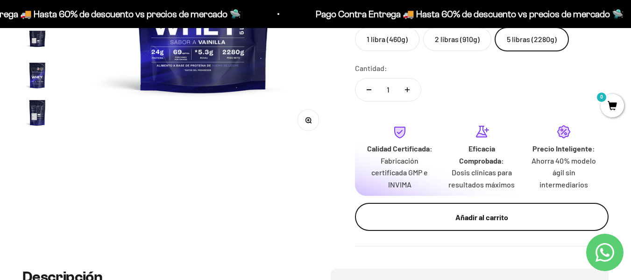
click at [499, 221] on div "Añadir al carrito" at bounding box center [482, 217] width 216 height 12
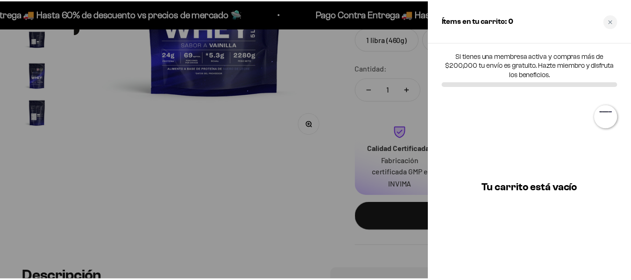
scroll to position [0, 802]
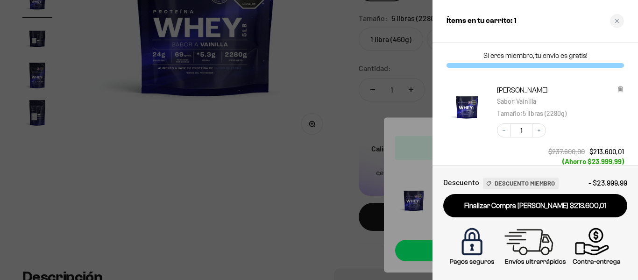
click at [337, 66] on div at bounding box center [319, 140] width 638 height 280
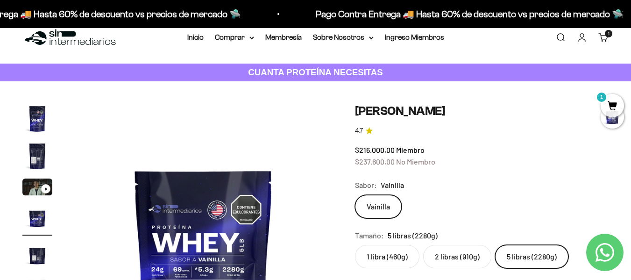
scroll to position [0, 0]
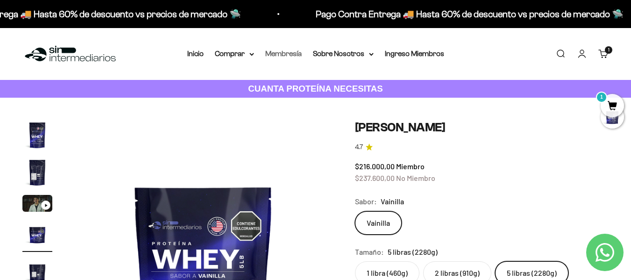
click at [292, 56] on link "Membresía" at bounding box center [283, 54] width 36 height 8
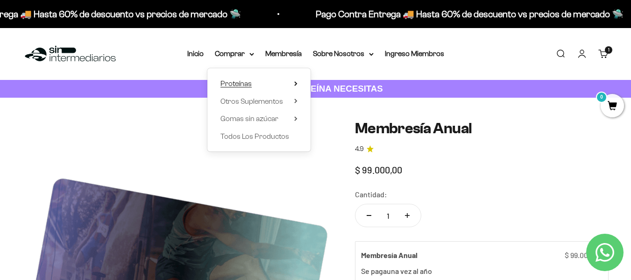
click at [250, 83] on span "Proteínas" at bounding box center [236, 83] width 31 height 8
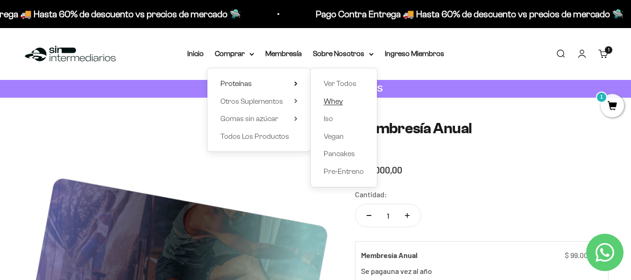
click at [333, 104] on span "Whey" at bounding box center [333, 101] width 19 height 8
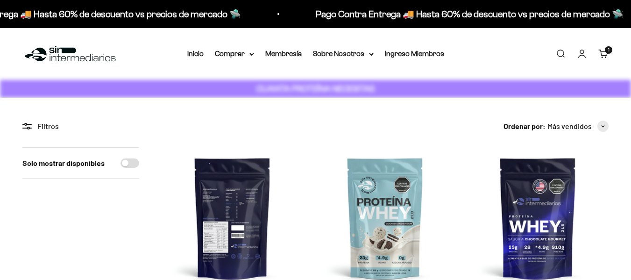
click at [240, 213] on img at bounding box center [233, 218] width 142 height 142
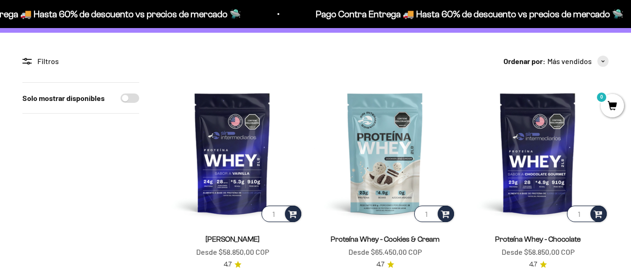
scroll to position [93, 0]
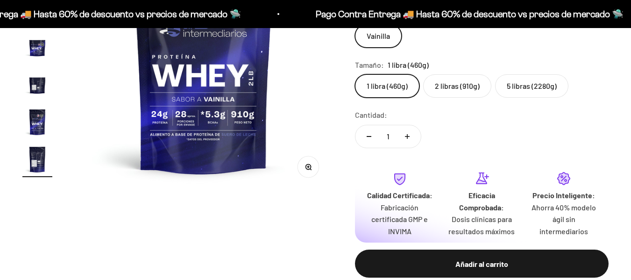
scroll to position [0, 1581]
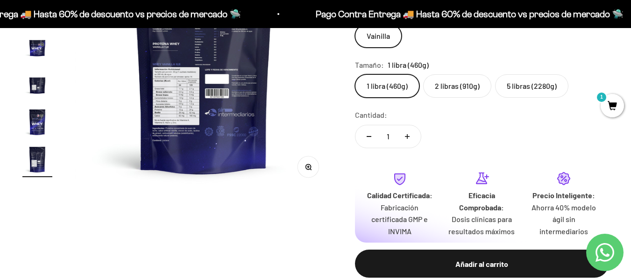
click at [529, 89] on label "5 libras (2280g)" at bounding box center [531, 85] width 73 height 23
click at [355, 74] on input "5 libras (2280g)" at bounding box center [355, 74] width 0 height 0
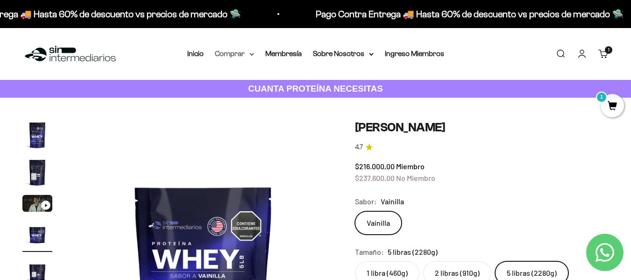
click at [243, 51] on summary "Comprar" at bounding box center [234, 54] width 39 height 12
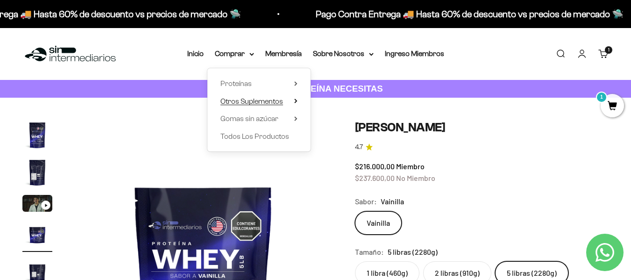
click at [294, 100] on icon at bounding box center [295, 101] width 3 height 5
click at [295, 118] on icon at bounding box center [295, 118] width 3 height 5
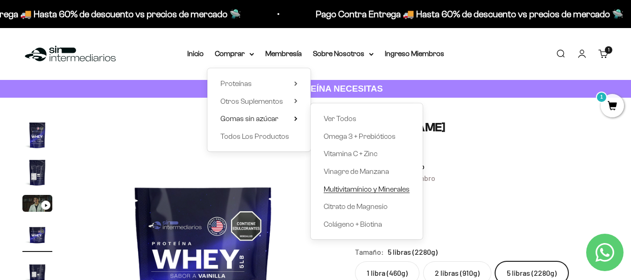
click at [368, 191] on span "Multivitamínico y Minerales" at bounding box center [367, 189] width 86 height 8
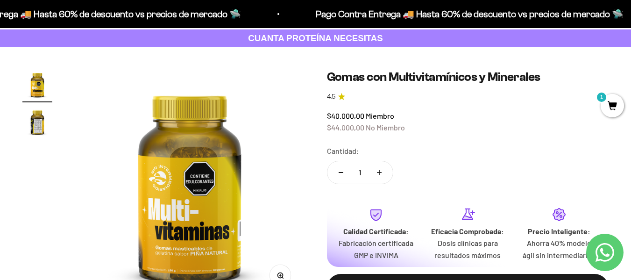
scroll to position [47, 0]
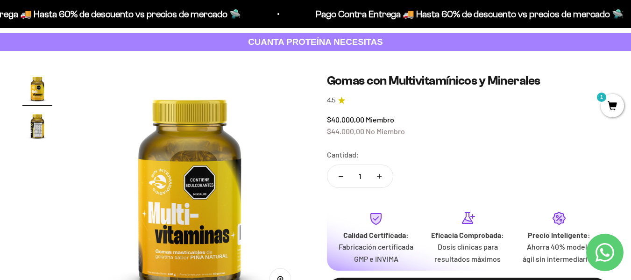
click at [31, 129] on img "Ir al artículo 2" at bounding box center [37, 126] width 30 height 30
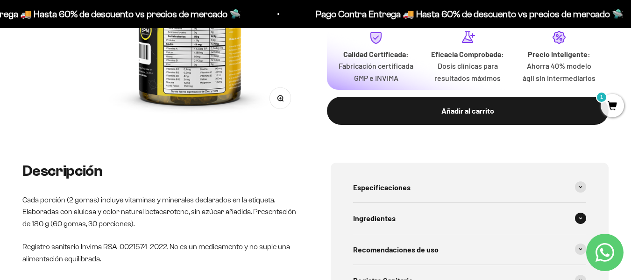
scroll to position [280, 0]
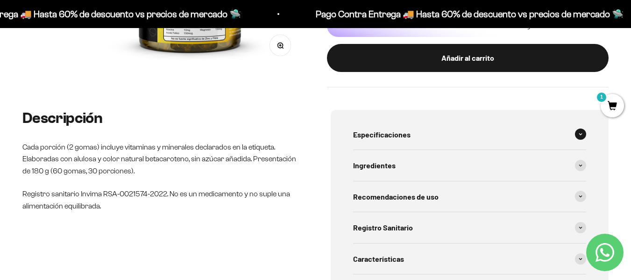
click at [584, 135] on span at bounding box center [580, 134] width 11 height 11
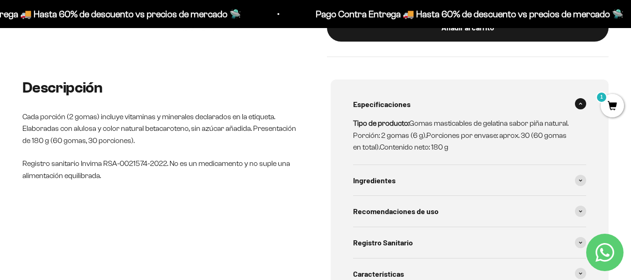
scroll to position [327, 0]
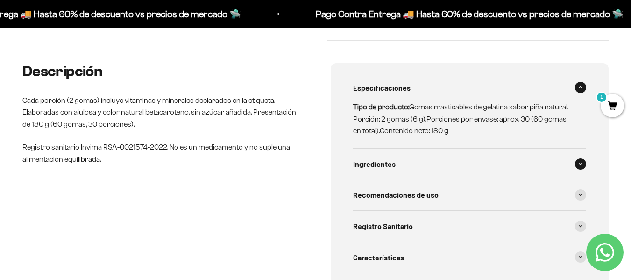
click at [583, 165] on span at bounding box center [580, 163] width 11 height 11
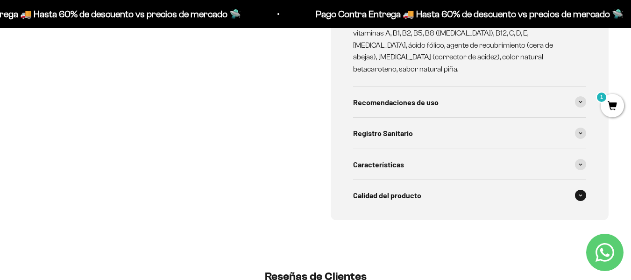
scroll to position [514, 0]
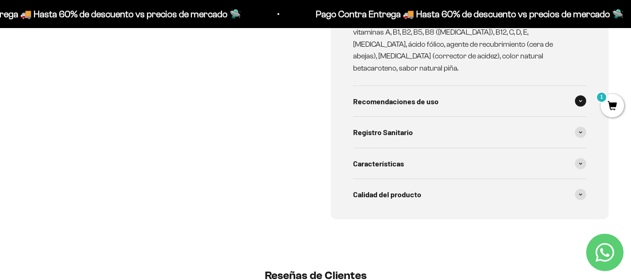
click at [574, 92] on div "Recomendaciones de uso" at bounding box center [470, 101] width 234 height 31
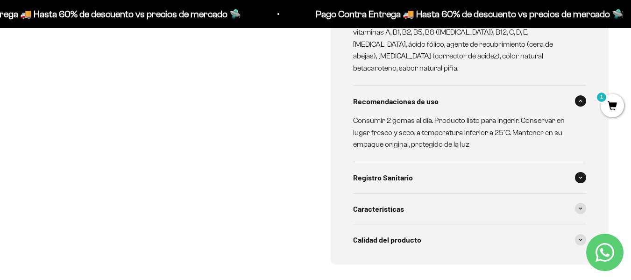
click at [581, 162] on div "Registro Sanitario" at bounding box center [470, 177] width 234 height 31
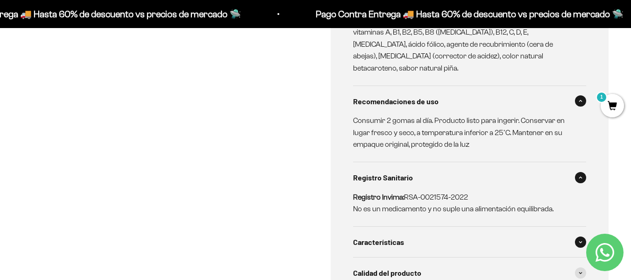
click at [581, 236] on span at bounding box center [580, 241] width 11 height 11
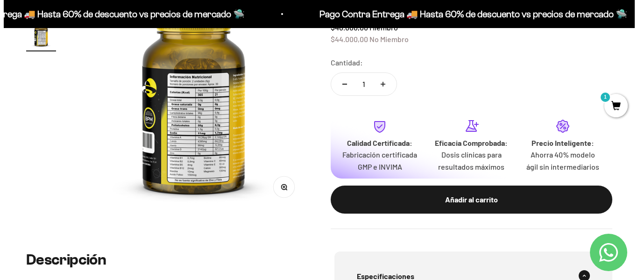
scroll to position [93, 0]
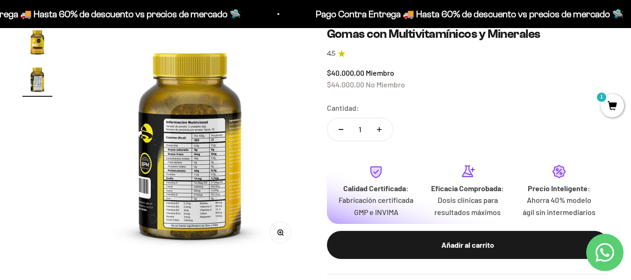
drag, startPoint x: 495, startPoint y: 247, endPoint x: 365, endPoint y: 255, distance: 130.2
click at [494, 247] on div "Añadir al carrito" at bounding box center [468, 245] width 245 height 12
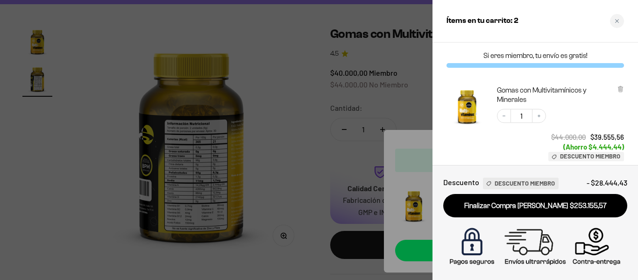
click at [312, 224] on div at bounding box center [319, 140] width 638 height 280
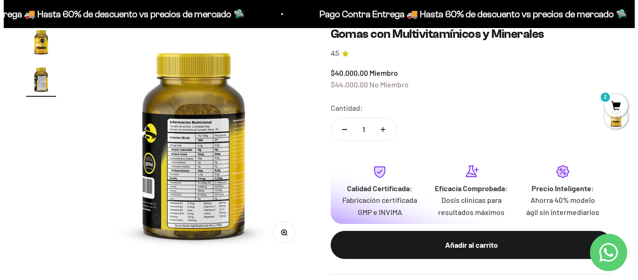
scroll to position [0, 235]
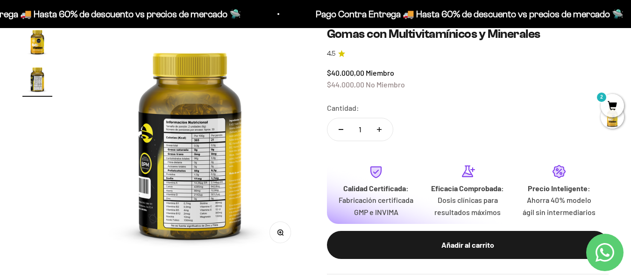
click at [611, 104] on span "2" at bounding box center [612, 105] width 23 height 23
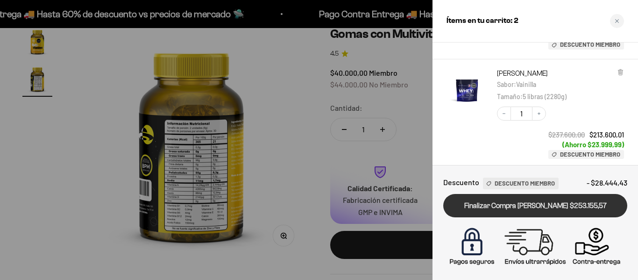
scroll to position [103, 0]
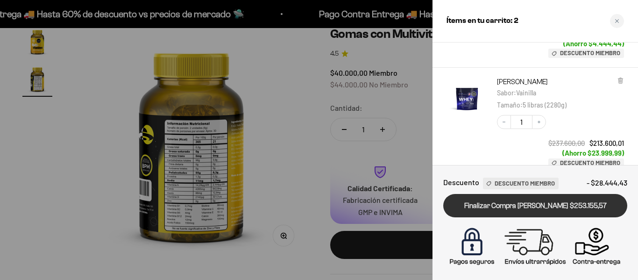
click at [532, 205] on link "Finalizar Compra Segura $253.155,57" at bounding box center [536, 206] width 184 height 24
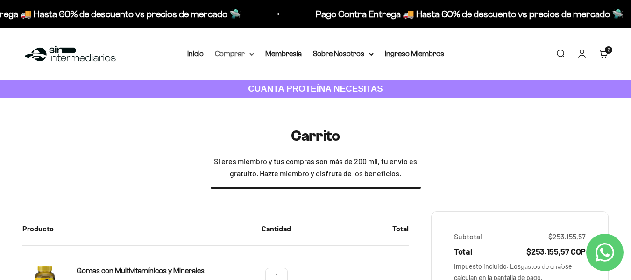
click at [245, 55] on summary "Comprar" at bounding box center [234, 54] width 39 height 12
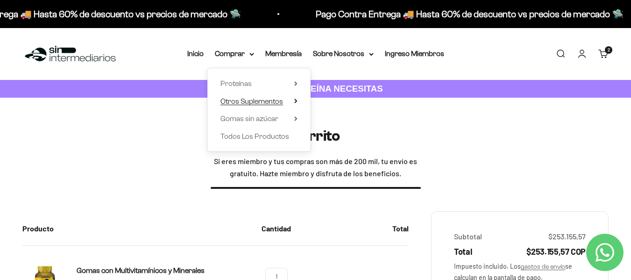
click at [287, 100] on summary "Otros Suplementos" at bounding box center [259, 101] width 77 height 12
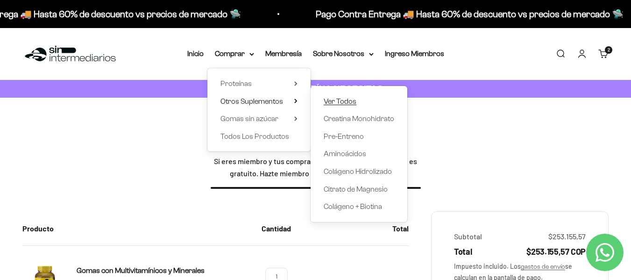
click at [340, 101] on span "Ver Todos" at bounding box center [340, 101] width 33 height 8
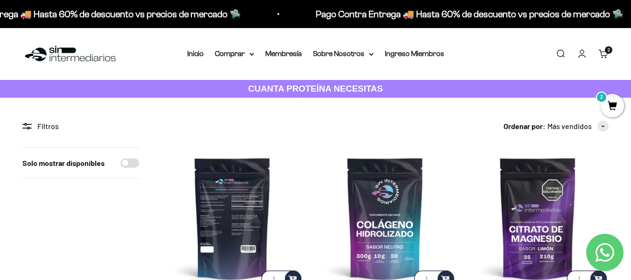
click at [239, 204] on img at bounding box center [233, 218] width 142 height 142
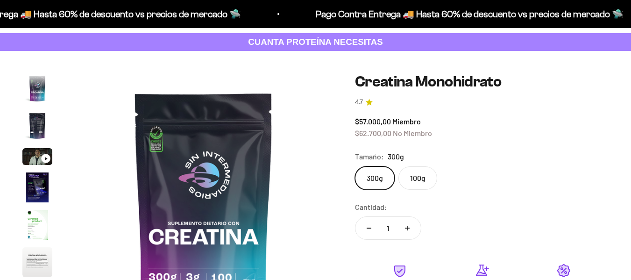
scroll to position [38, 0]
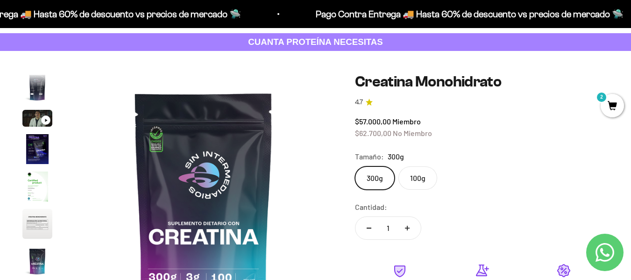
click at [423, 176] on label "100g" at bounding box center [418, 177] width 39 height 23
click at [355, 166] on input "100g" at bounding box center [355, 166] width 0 height 0
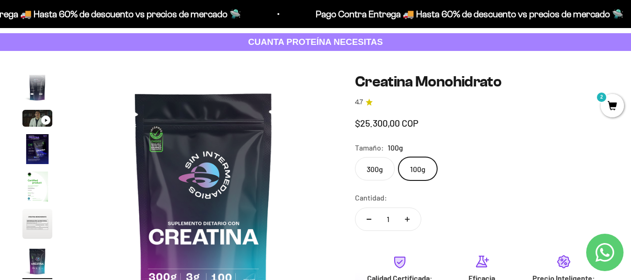
scroll to position [0, 1581]
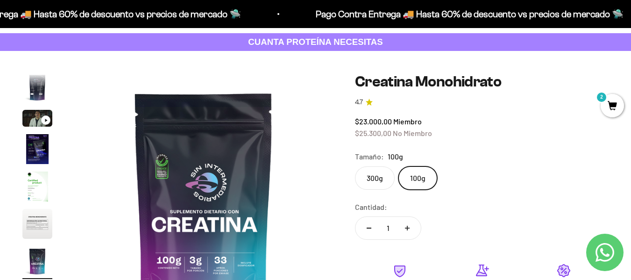
click at [372, 181] on label "300g" at bounding box center [375, 177] width 40 height 23
click at [355, 166] on input "300g" at bounding box center [355, 166] width 0 height 0
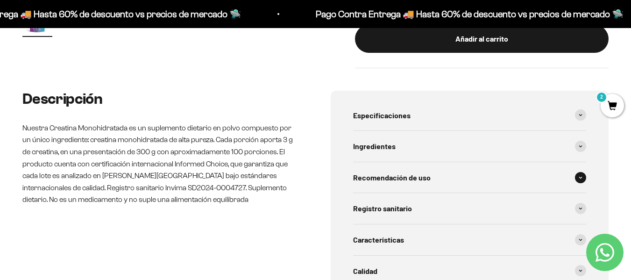
scroll to position [374, 0]
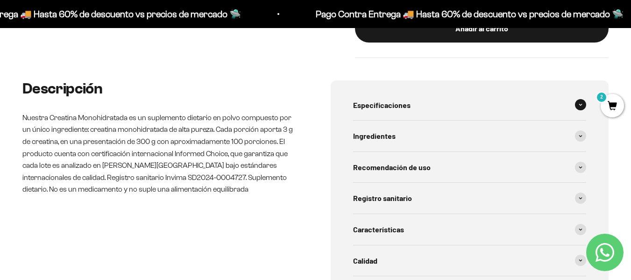
click at [580, 104] on icon at bounding box center [581, 104] width 4 height 3
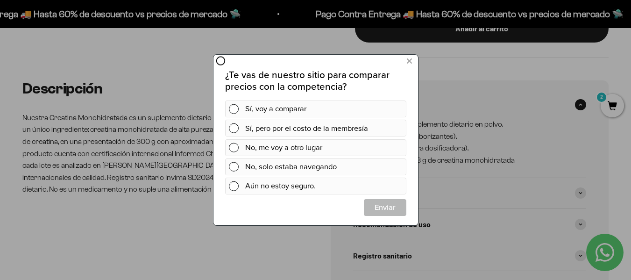
scroll to position [0, 0]
click at [231, 109] on span at bounding box center [234, 109] width 10 height 10
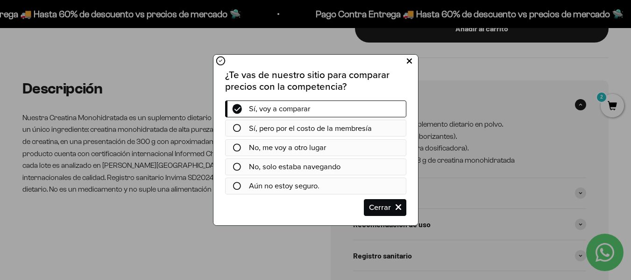
click at [411, 59] on icon at bounding box center [409, 61] width 5 height 13
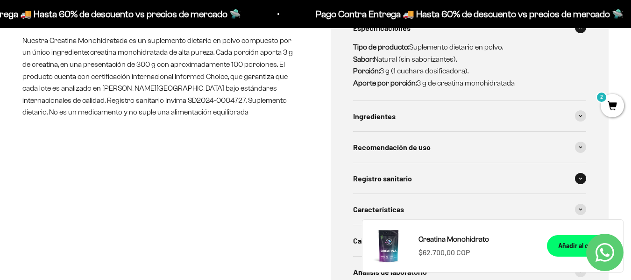
scroll to position [467, 0]
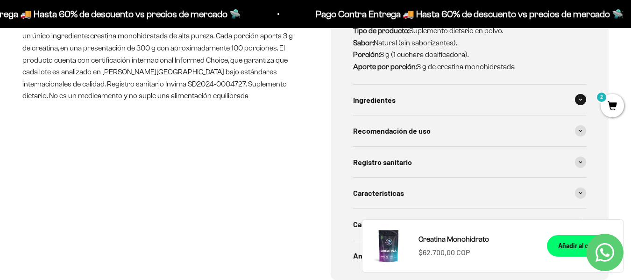
click at [579, 100] on span at bounding box center [580, 99] width 11 height 11
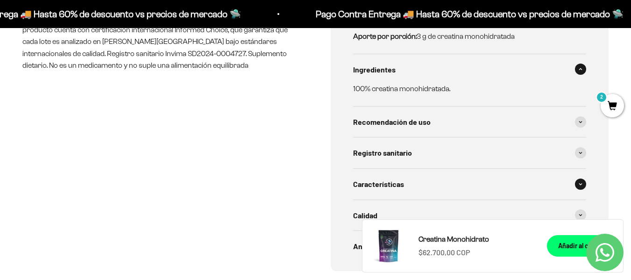
scroll to position [514, 0]
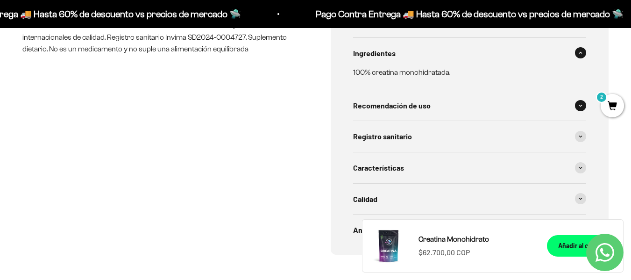
click at [577, 107] on span at bounding box center [580, 105] width 11 height 11
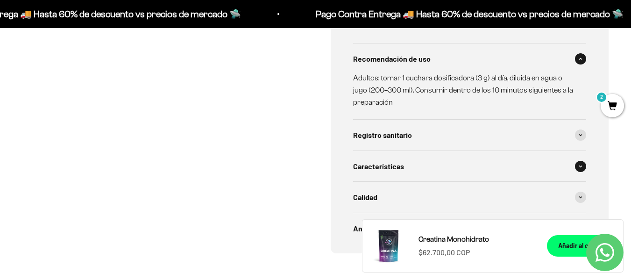
scroll to position [608, 0]
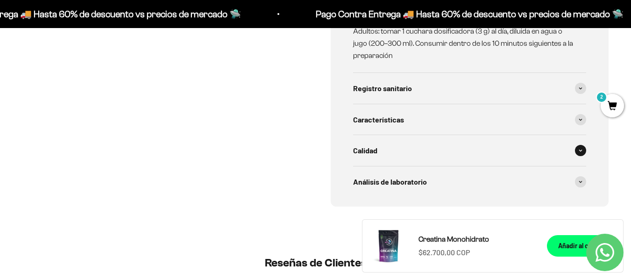
click at [580, 154] on span at bounding box center [580, 150] width 11 height 11
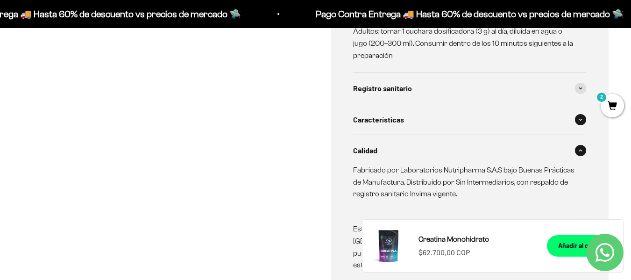
click at [580, 119] on icon at bounding box center [581, 119] width 4 height 3
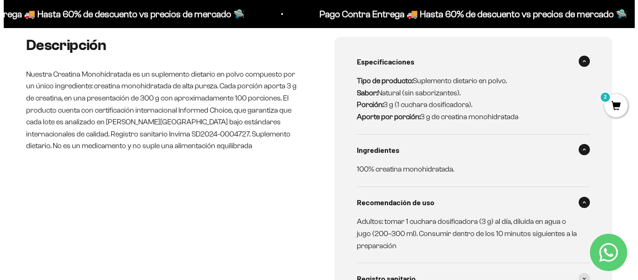
scroll to position [327, 0]
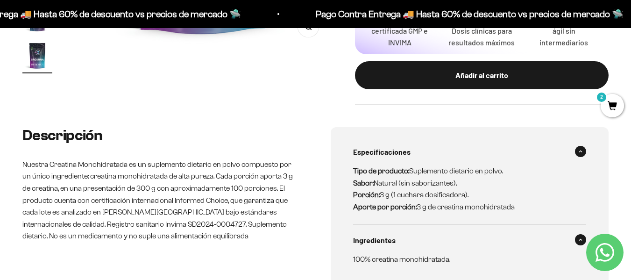
drag, startPoint x: 483, startPoint y: 77, endPoint x: 476, endPoint y: 79, distance: 8.0
click at [484, 76] on div "Añadir al carrito" at bounding box center [482, 75] width 216 height 12
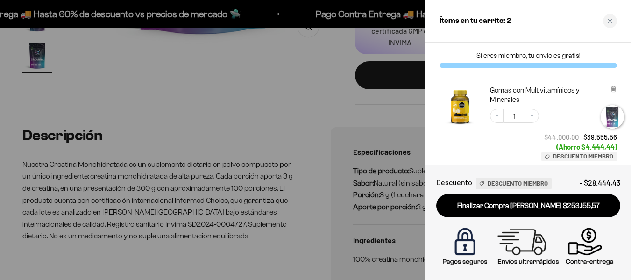
scroll to position [0, 2139]
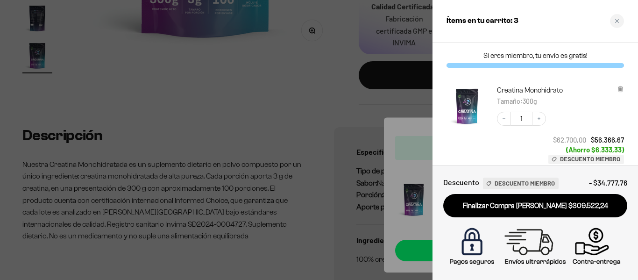
click at [322, 105] on div at bounding box center [319, 140] width 638 height 280
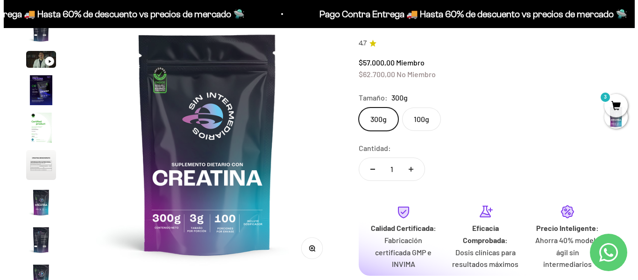
scroll to position [47, 0]
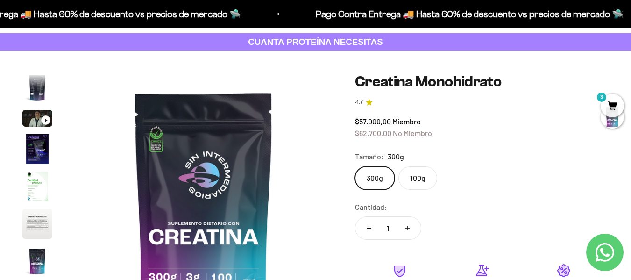
click at [610, 105] on span "3" at bounding box center [612, 105] width 23 height 23
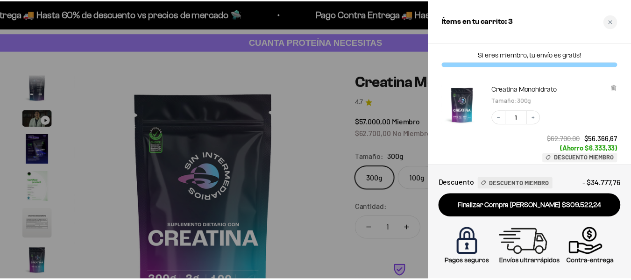
scroll to position [0, 0]
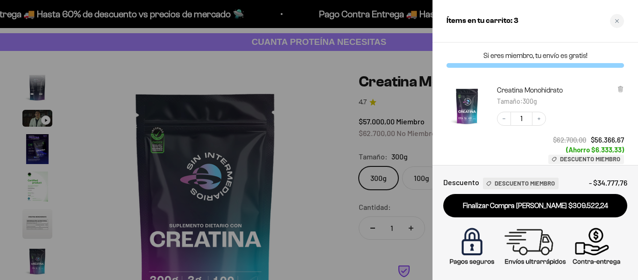
click at [314, 134] on div at bounding box center [319, 140] width 638 height 280
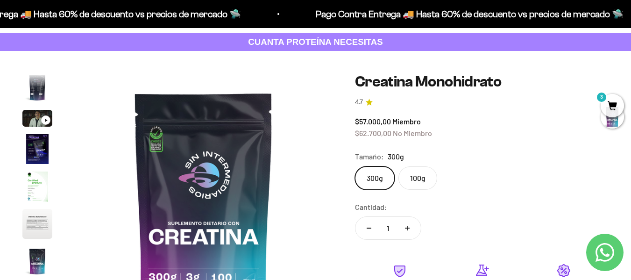
scroll to position [0, 2108]
click at [615, 102] on span "3" at bounding box center [612, 105] width 23 height 23
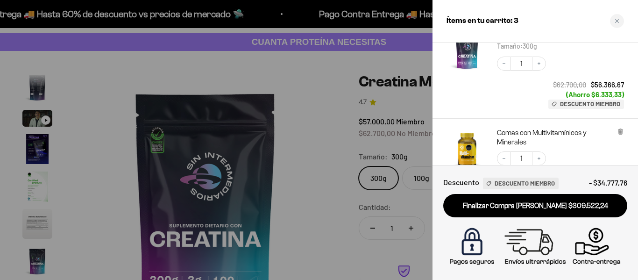
scroll to position [140, 0]
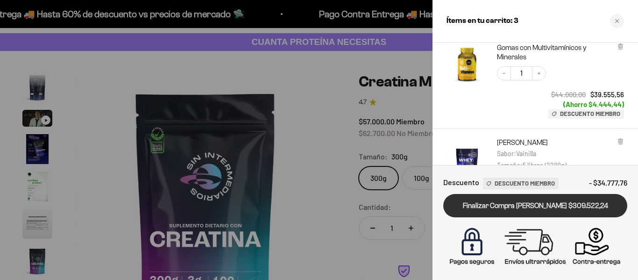
click at [528, 208] on link "Finalizar Compra Segura $309.522,24" at bounding box center [536, 206] width 184 height 24
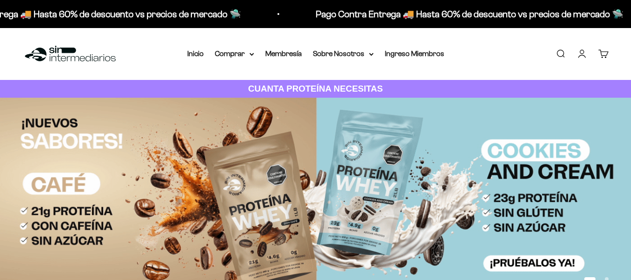
click at [584, 54] on link "Cuenta" at bounding box center [582, 54] width 10 height 10
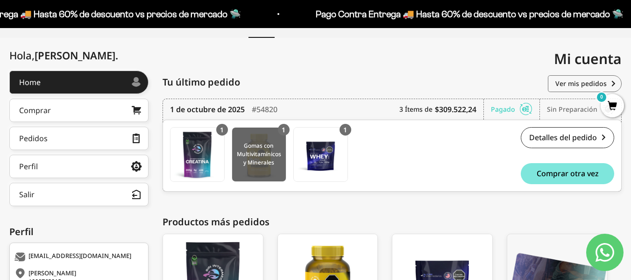
scroll to position [93, 0]
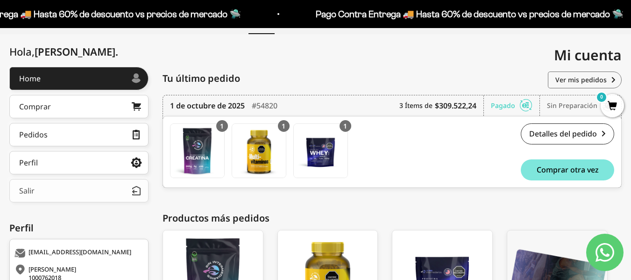
click at [130, 193] on button "Salir" at bounding box center [78, 190] width 139 height 23
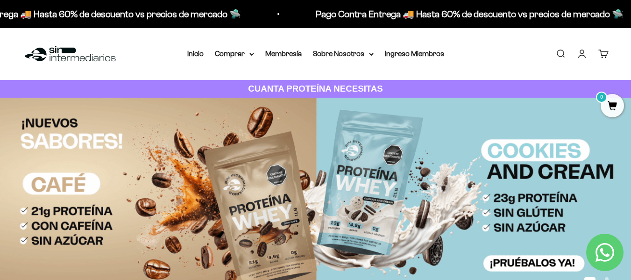
click at [587, 58] on link "Iniciar sesión" at bounding box center [582, 54] width 10 height 10
